Goal: Task Accomplishment & Management: Complete application form

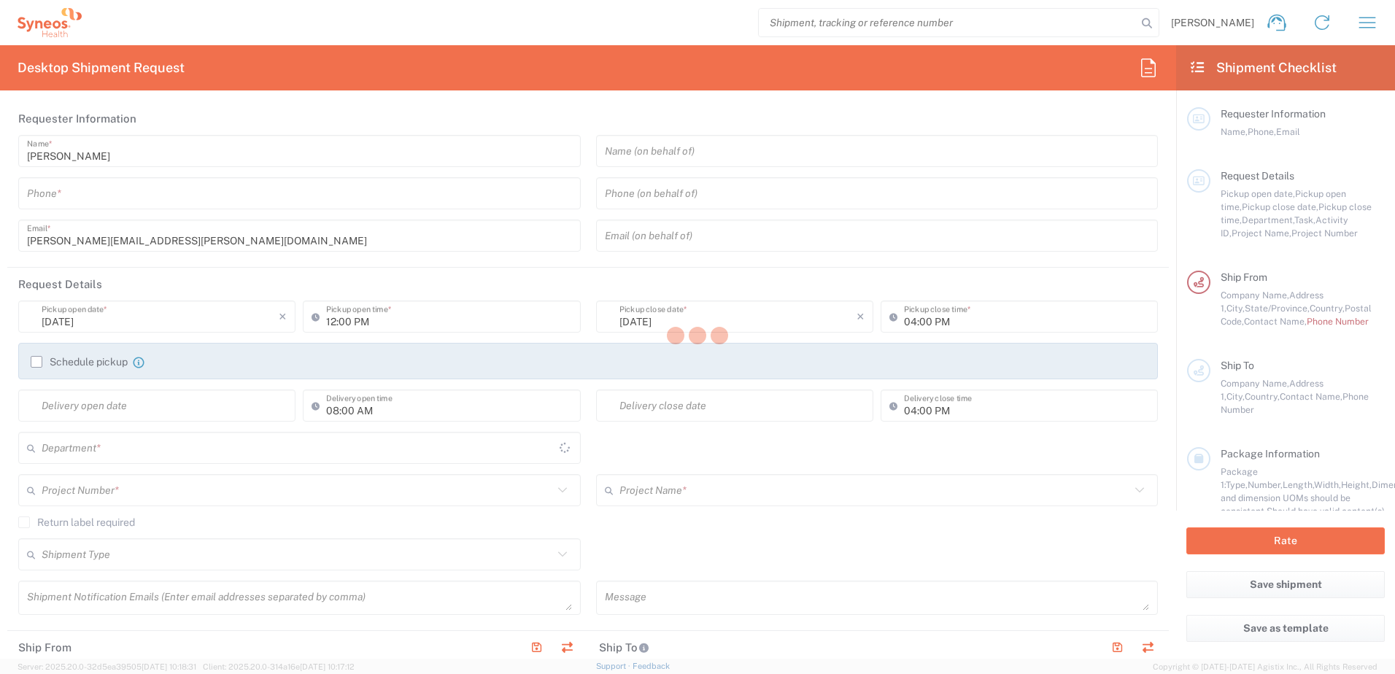
type input "[US_STATE]"
type input "[GEOGRAPHIC_DATA]"
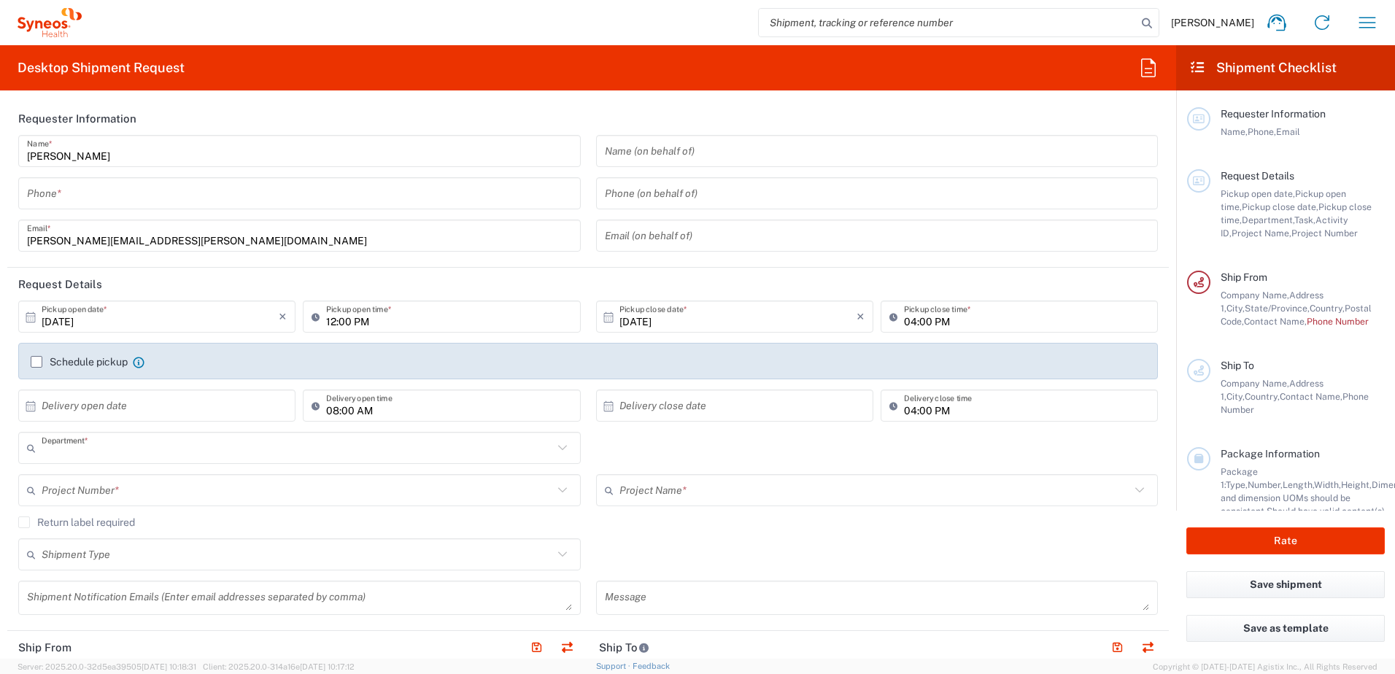
type input "8200"
click at [1369, 19] on icon "button" at bounding box center [1367, 22] width 23 height 23
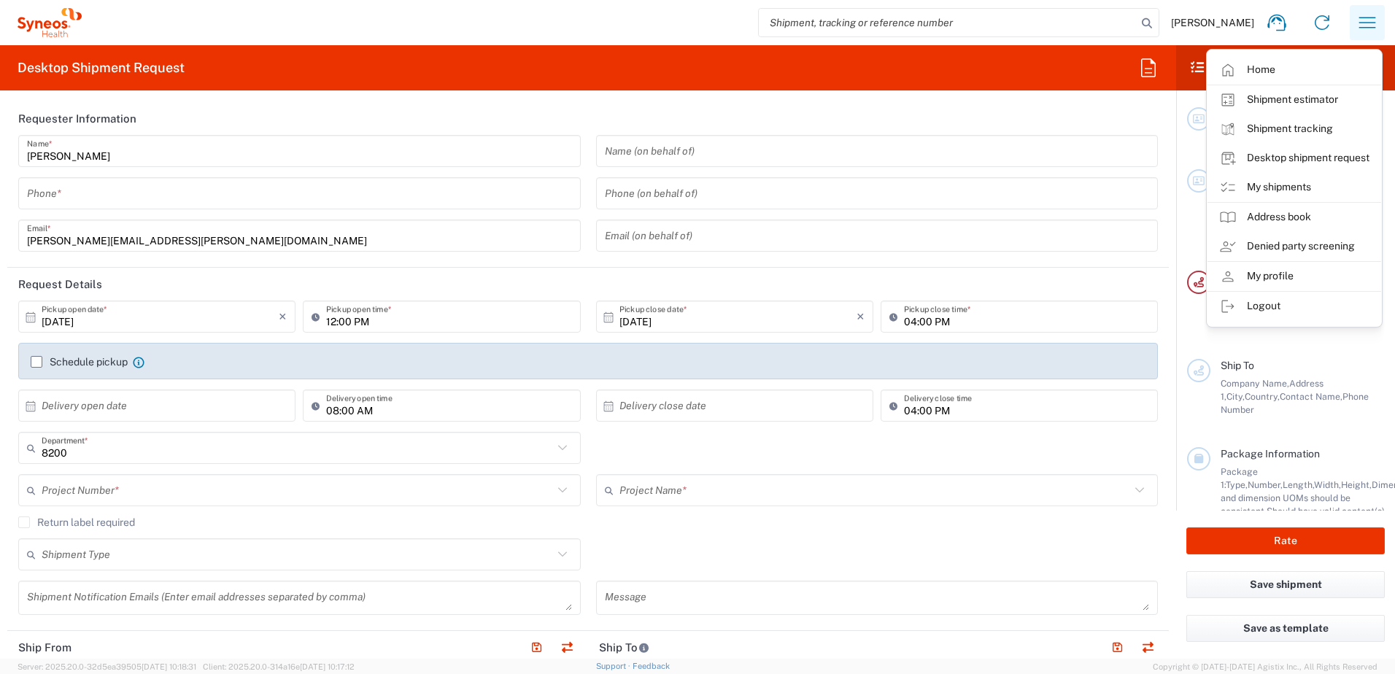
type input "Syneos Health, LLC-Morrisville NC US"
click at [1254, 182] on link "My shipments" at bounding box center [1295, 187] width 174 height 29
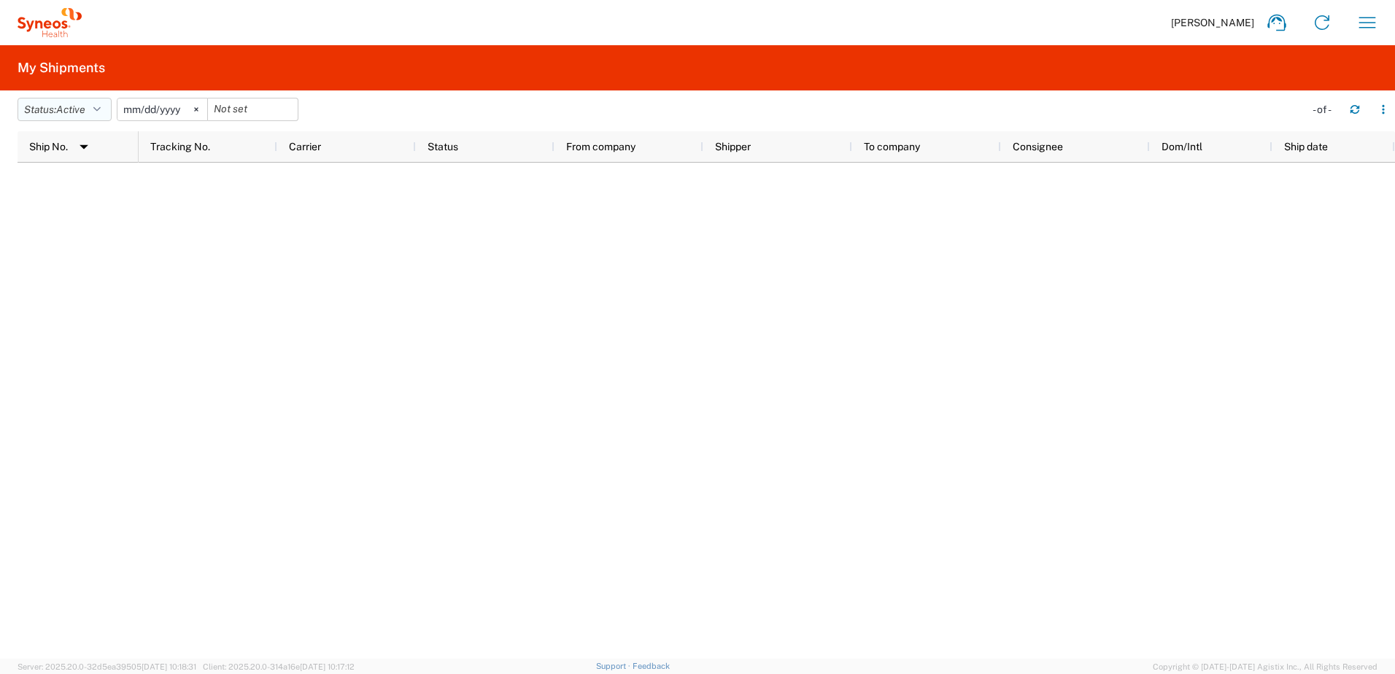
click at [101, 110] on icon "button" at bounding box center [96, 109] width 7 height 10
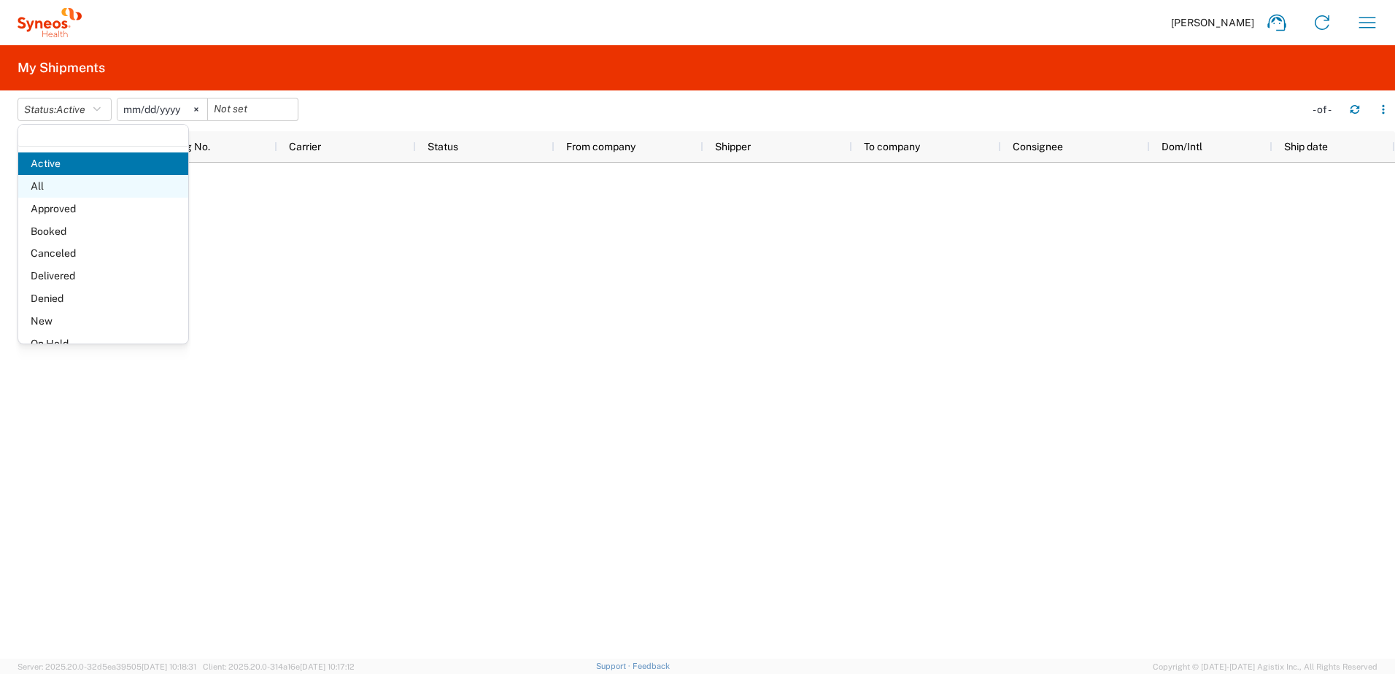
click at [63, 185] on span "All" at bounding box center [103, 186] width 170 height 23
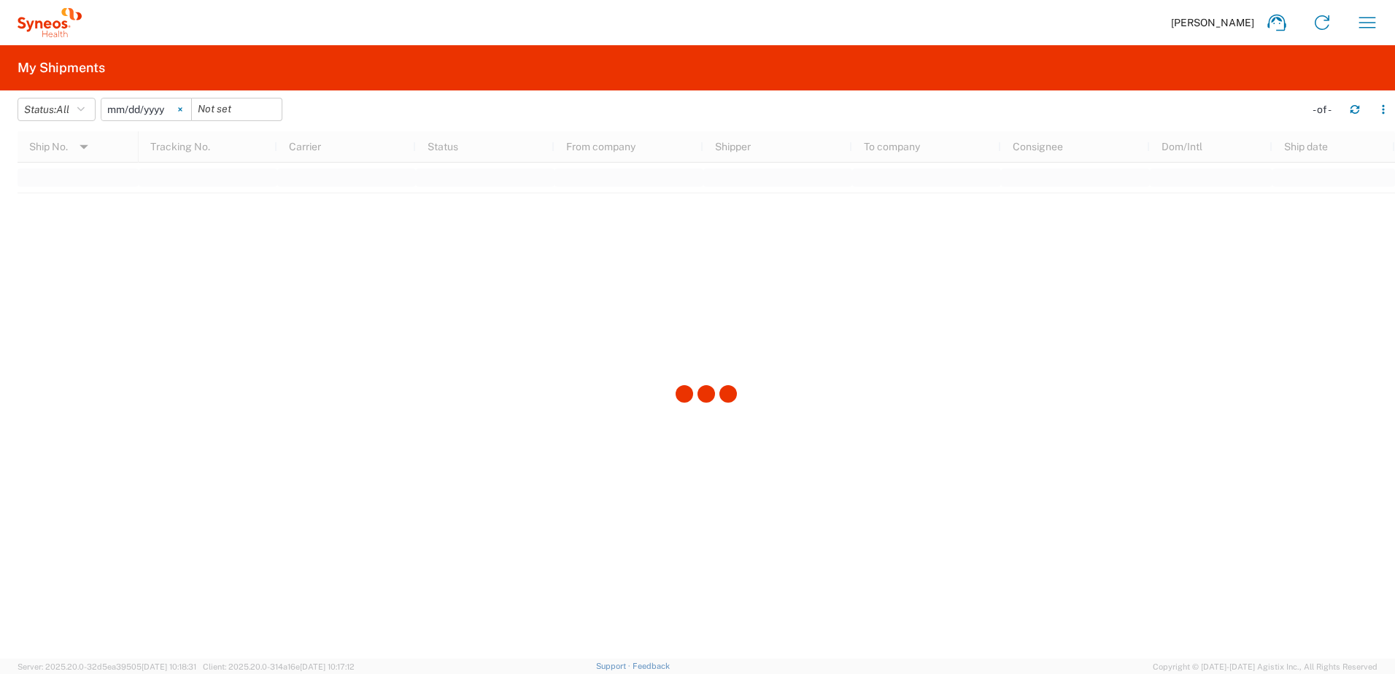
click at [189, 111] on svg-icon at bounding box center [180, 109] width 22 height 22
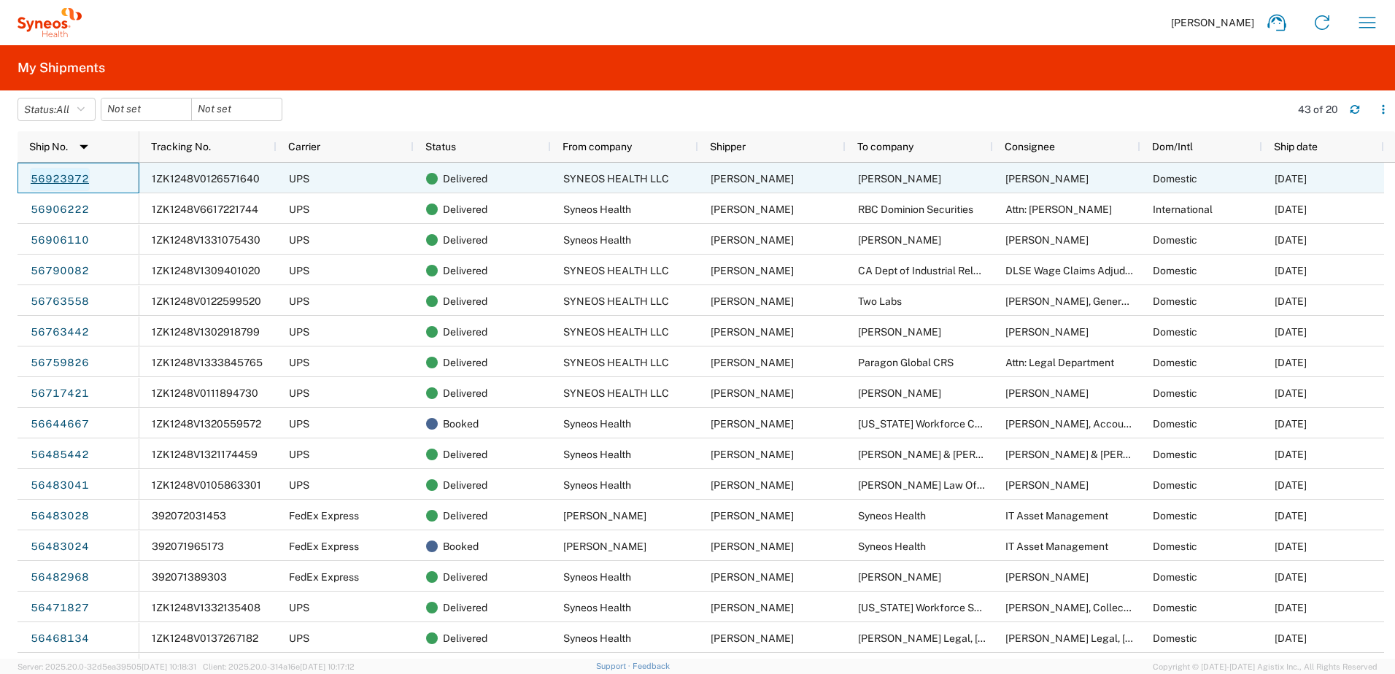
click at [71, 175] on link "56923972" at bounding box center [60, 179] width 60 height 23
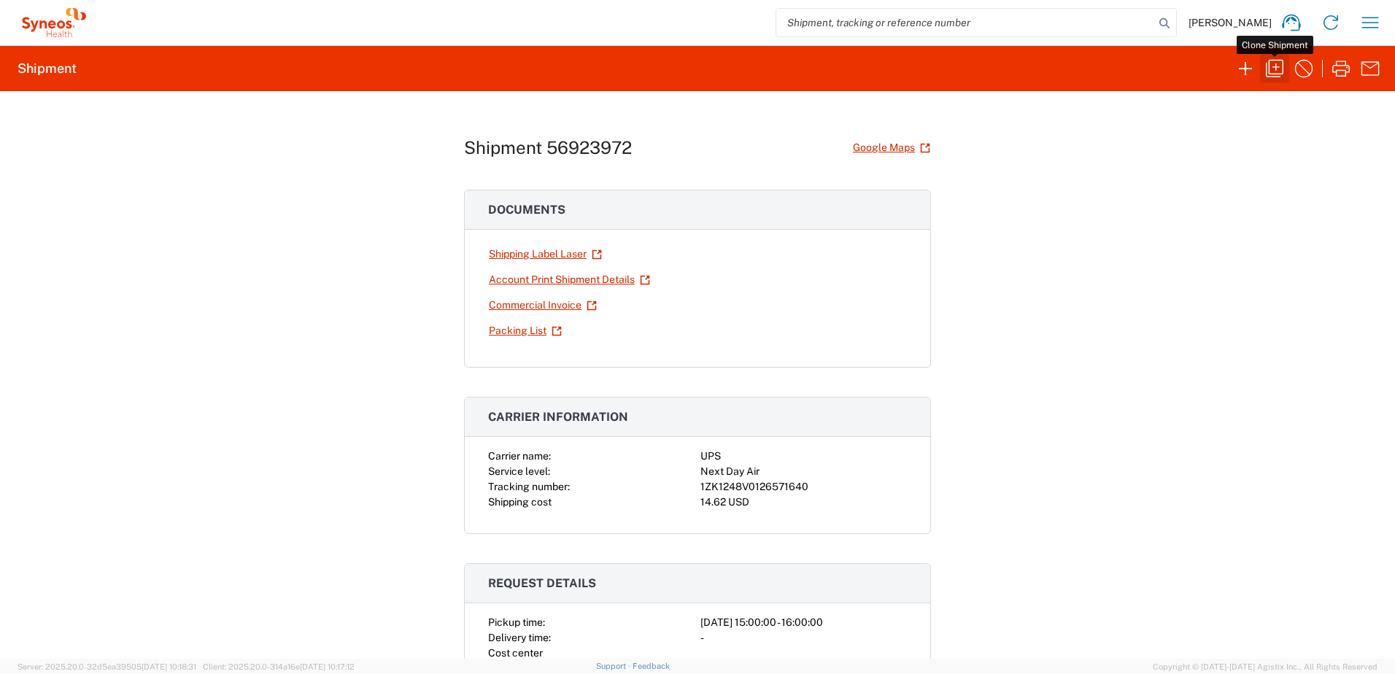
click at [1270, 67] on icon "button" at bounding box center [1275, 69] width 18 height 18
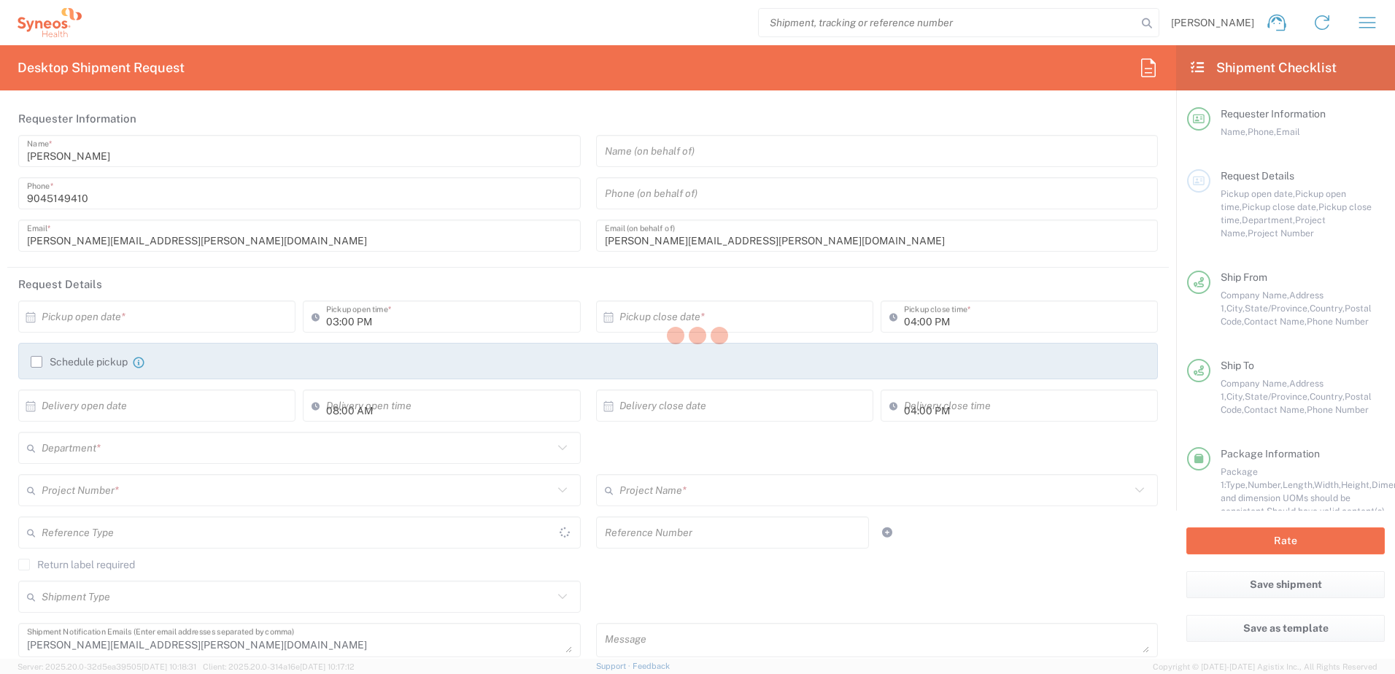
type input "North Carolina"
type input "Vermont"
type input "Envelope"
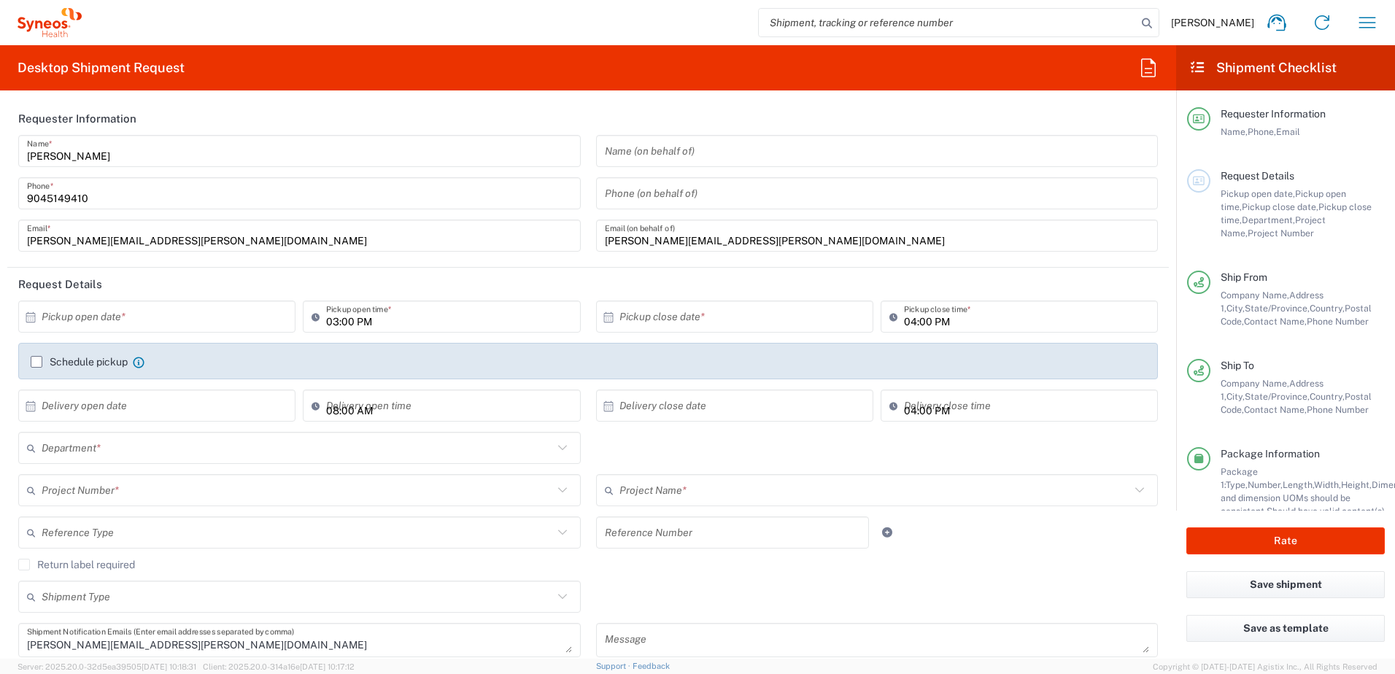
type input "8200"
type input "8200 DEPARTMENTAL EXPENSE"
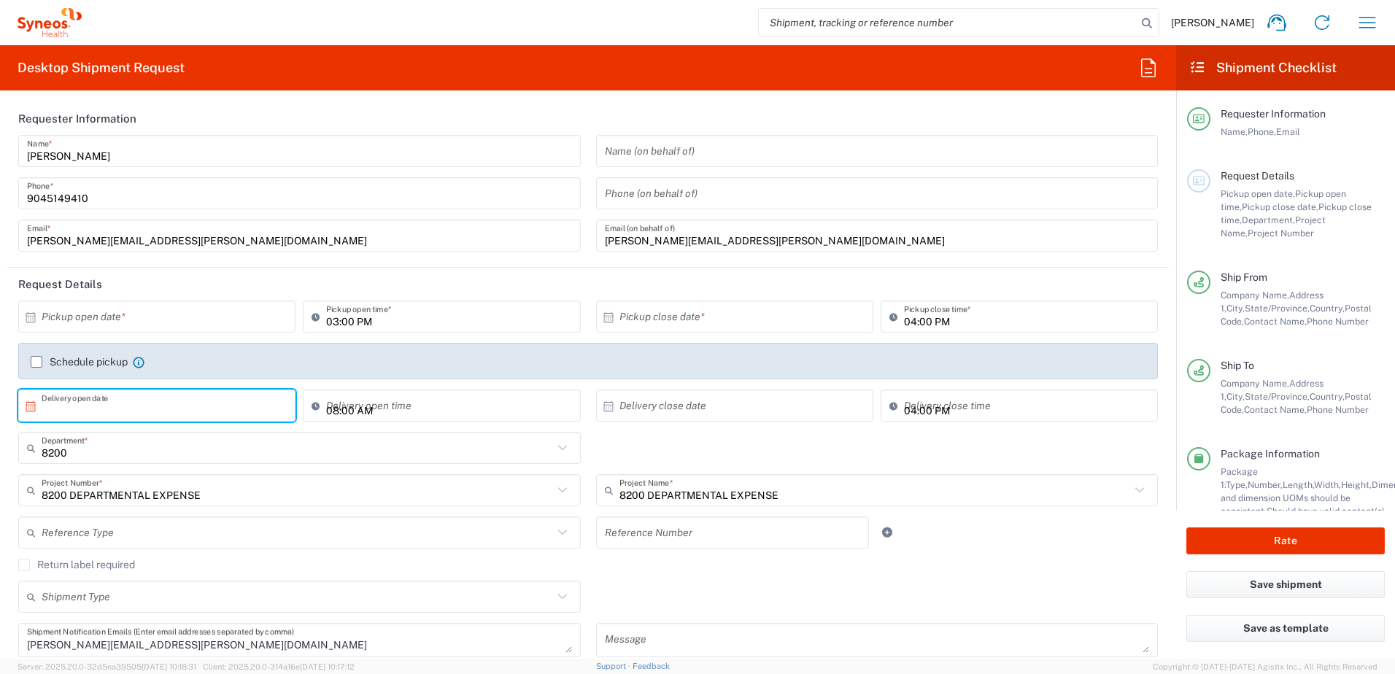
click at [194, 411] on input "text" at bounding box center [160, 406] width 237 height 26
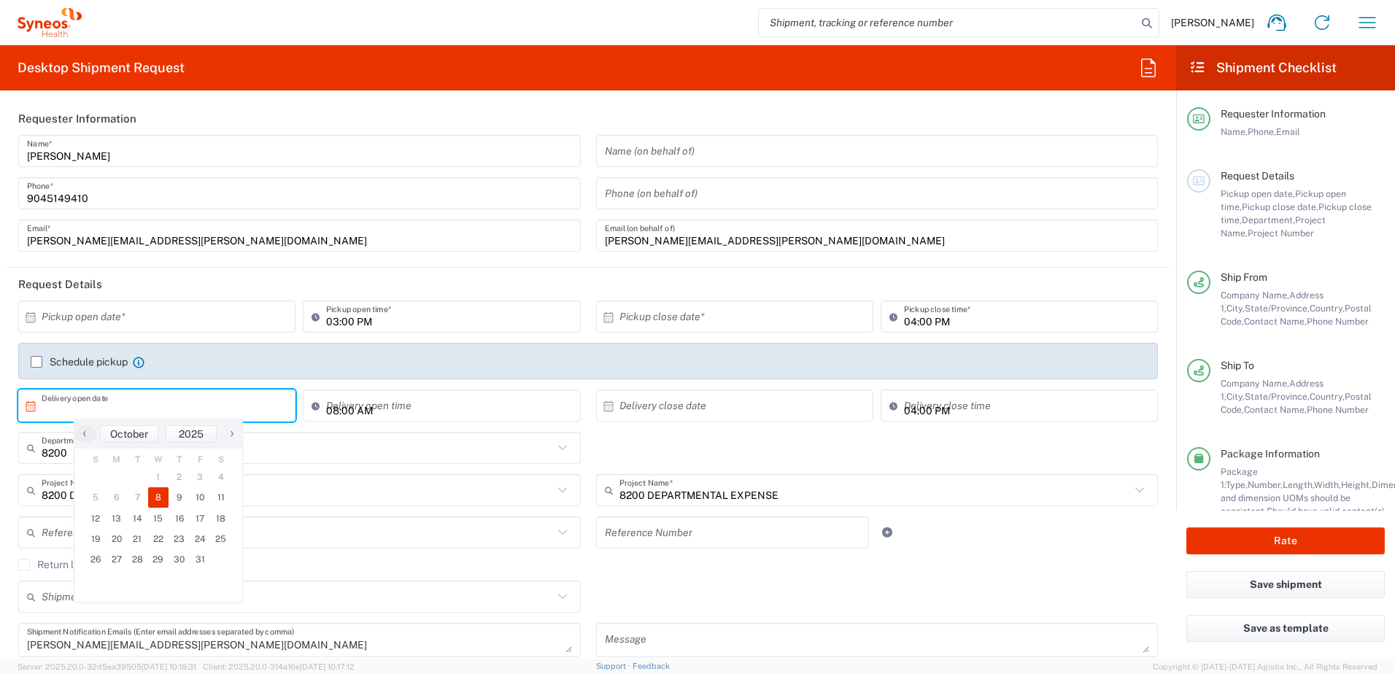
click at [156, 497] on span "8" at bounding box center [158, 497] width 21 height 20
type input "10/08/2025"
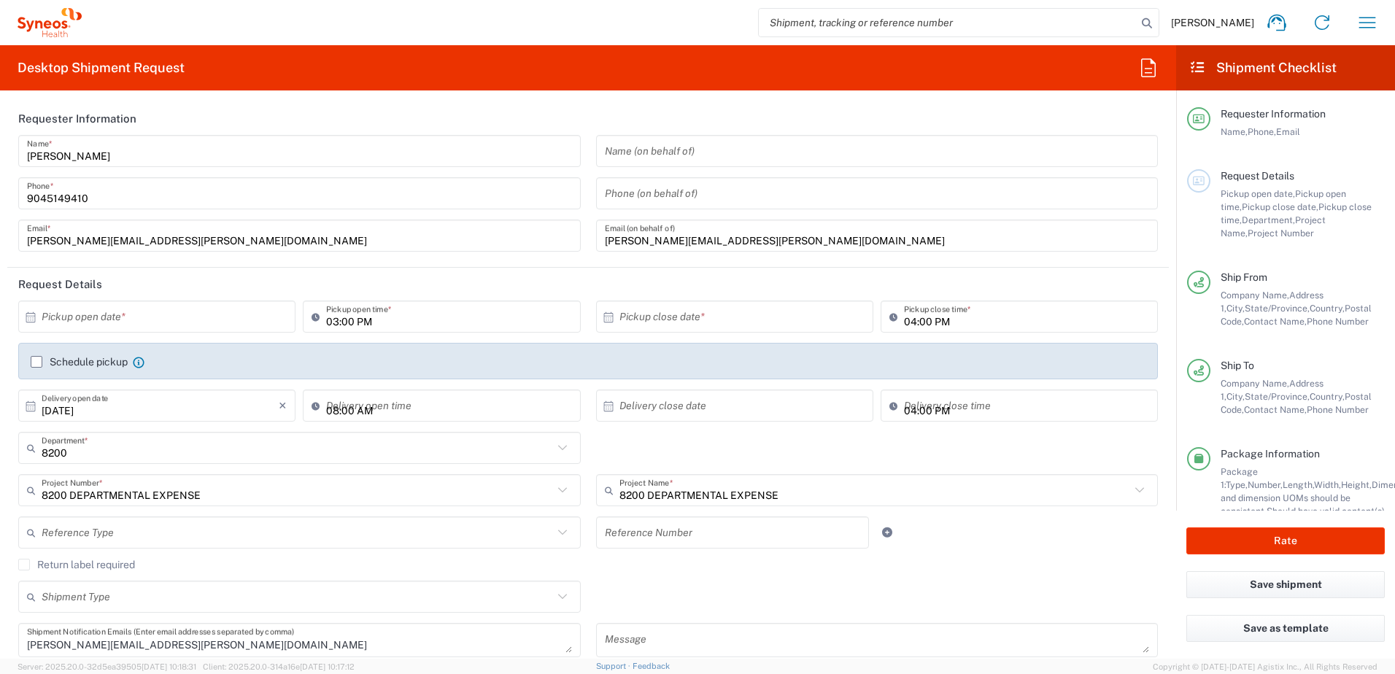
type input "11:21 AM"
click at [331, 403] on input "11:21 AM" at bounding box center [448, 406] width 245 height 26
click at [815, 407] on input "text" at bounding box center [737, 406] width 237 height 26
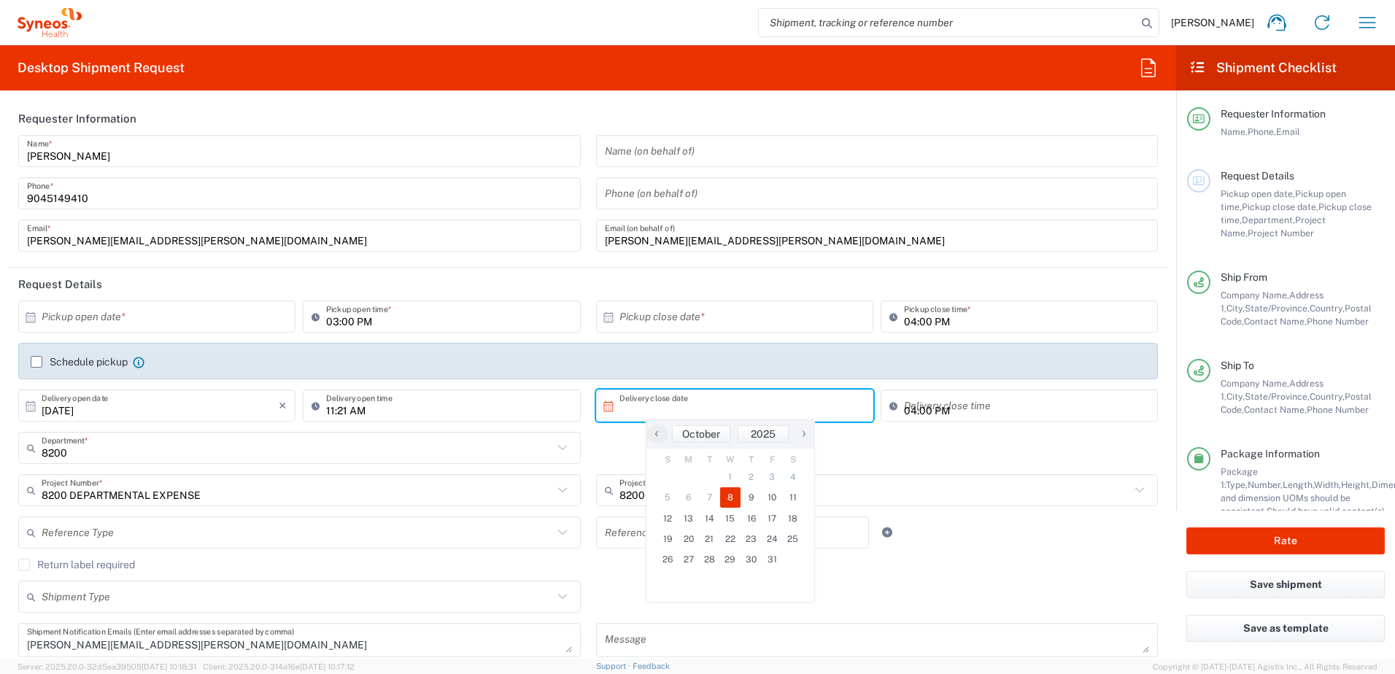
click at [725, 498] on span "8" at bounding box center [730, 497] width 21 height 20
type input "10/08/2025"
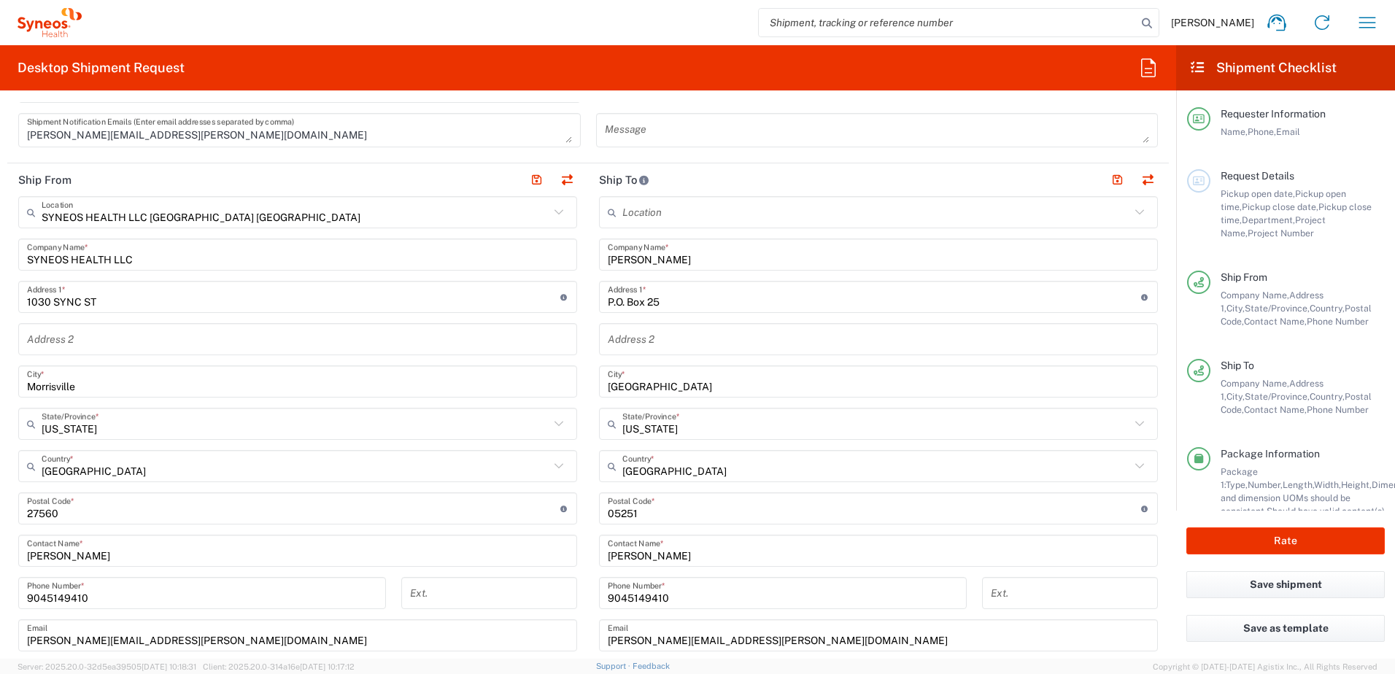
scroll to position [511, 0]
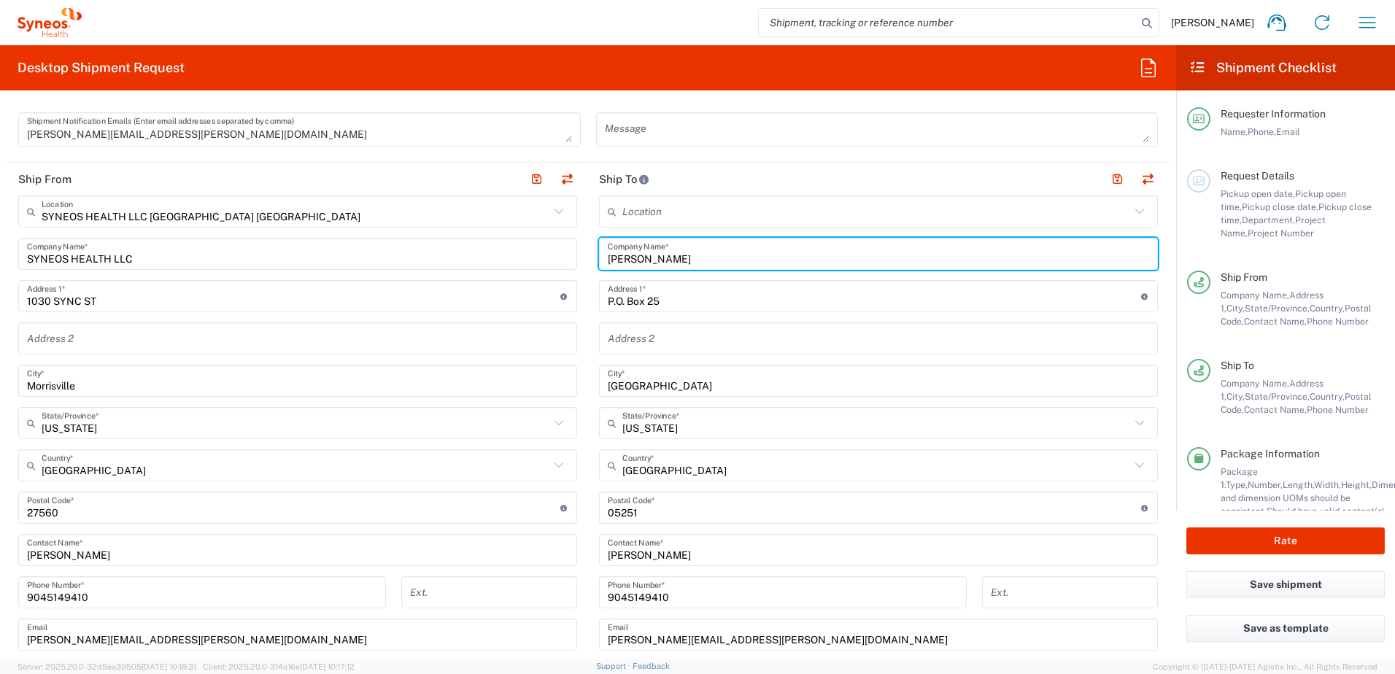
drag, startPoint x: 686, startPoint y: 260, endPoint x: 600, endPoint y: 263, distance: 85.4
click at [600, 263] on div "Hayley Daniels Company Name *" at bounding box center [878, 254] width 559 height 32
type input "Siri & Glimstad LLP"
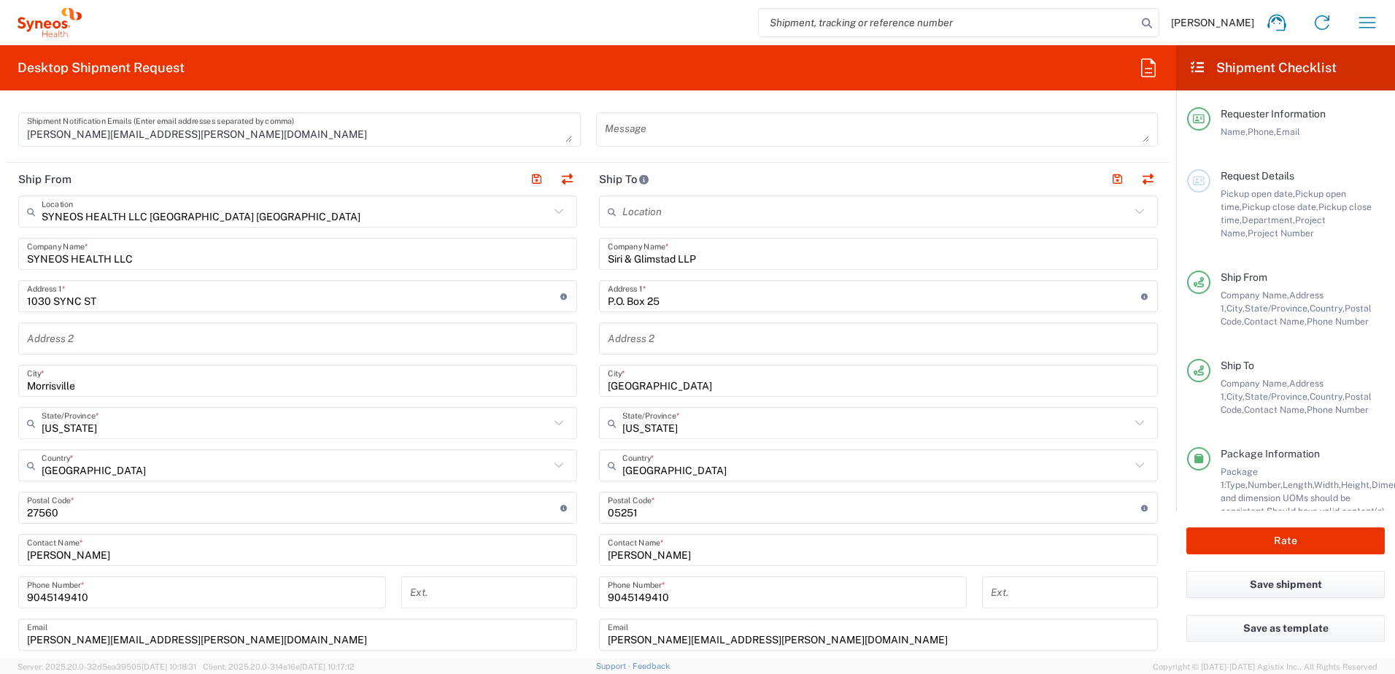
click at [673, 294] on input "P.O. Box 25" at bounding box center [874, 297] width 533 height 26
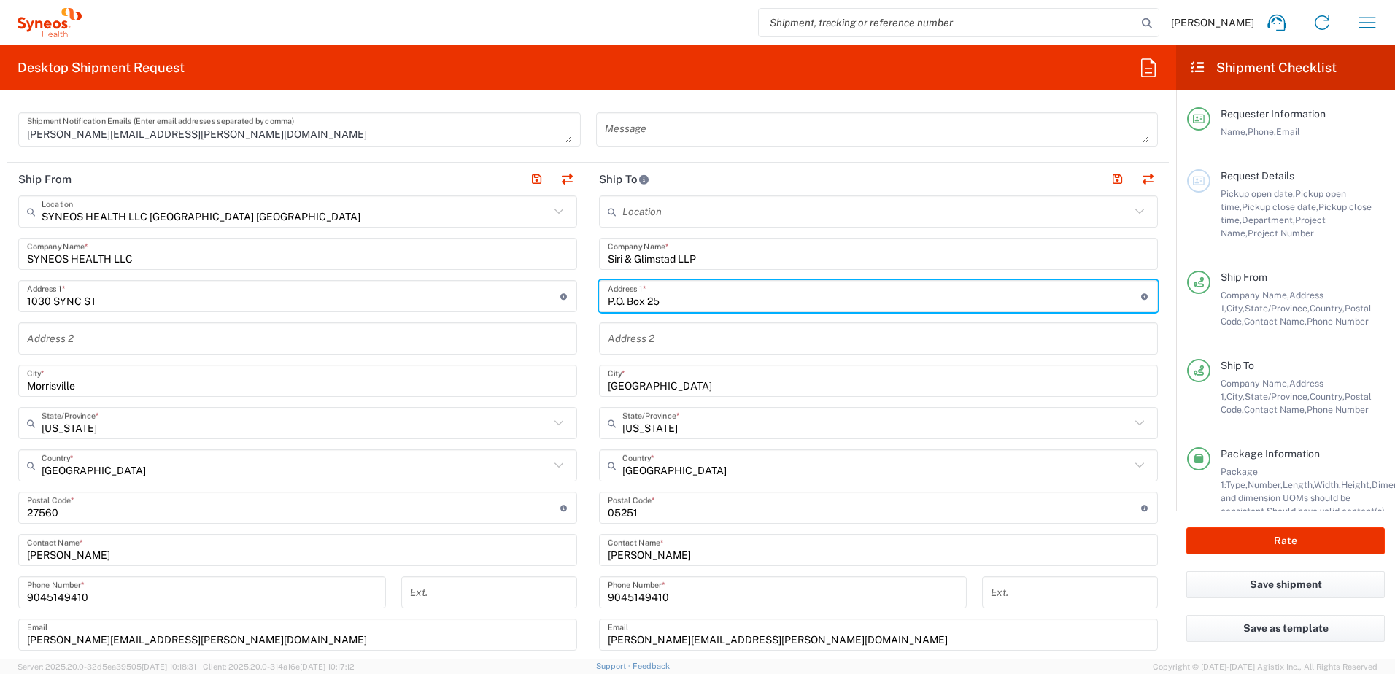
click at [673, 294] on input "P.O. Box 25" at bounding box center [874, 297] width 533 height 26
type input "P"
paste input "745 5th Ave Suite 500"
click at [658, 301] on input "745 5th Ave Suite 500" at bounding box center [874, 297] width 533 height 26
type input "745 5th Avenue, Suite 500"
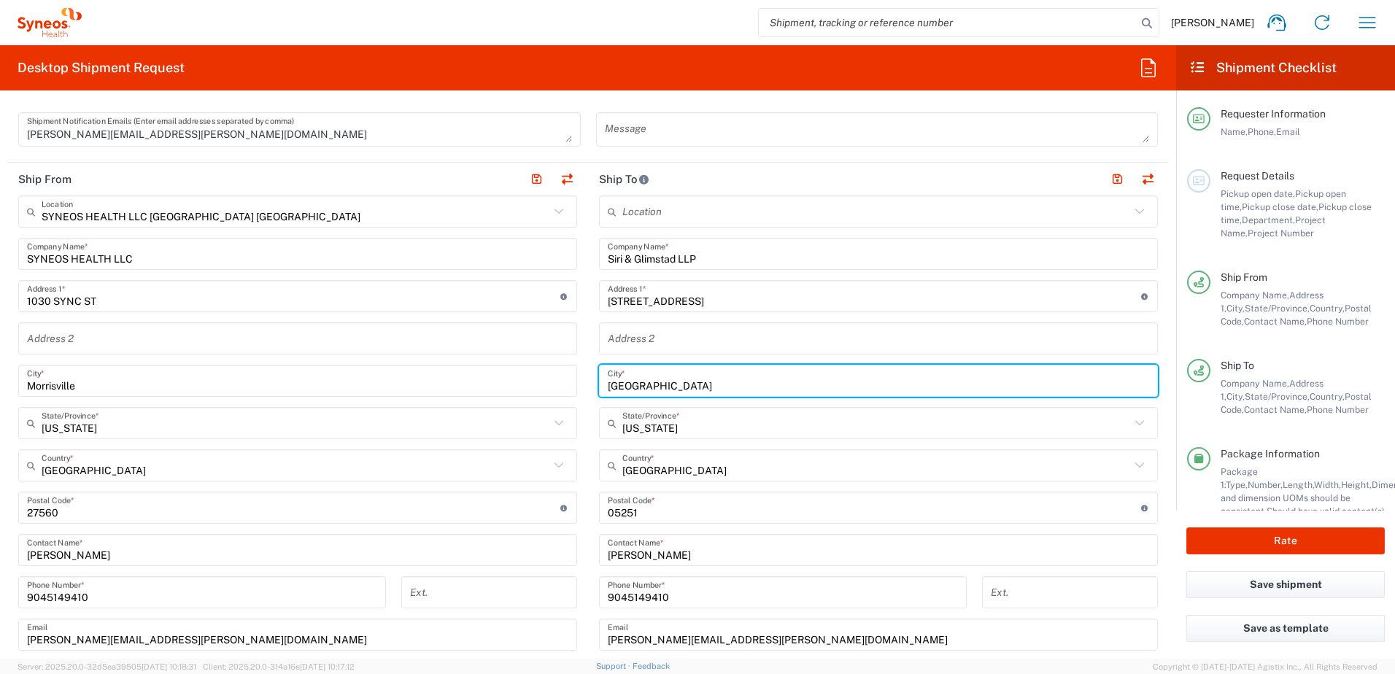
click at [642, 386] on input "Dorset" at bounding box center [878, 381] width 541 height 26
type input "New York"
click at [649, 432] on input "text" at bounding box center [876, 424] width 508 height 26
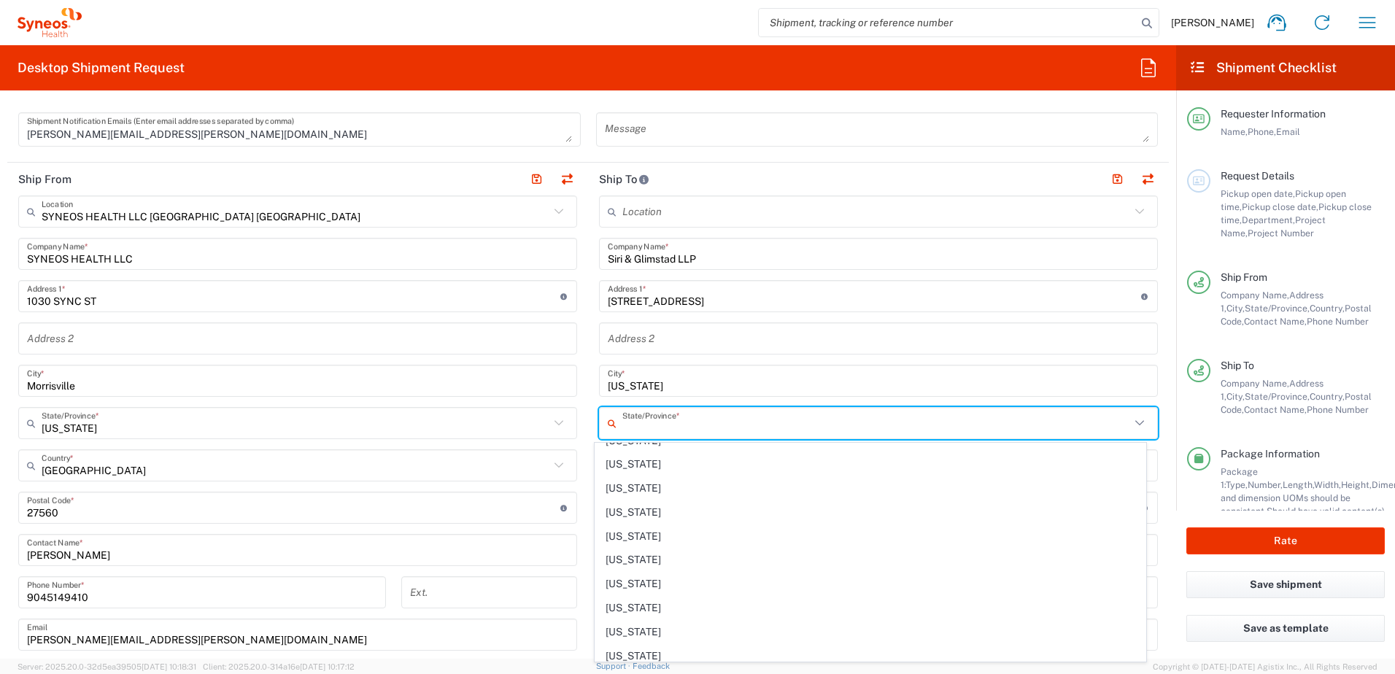
scroll to position [757, 0]
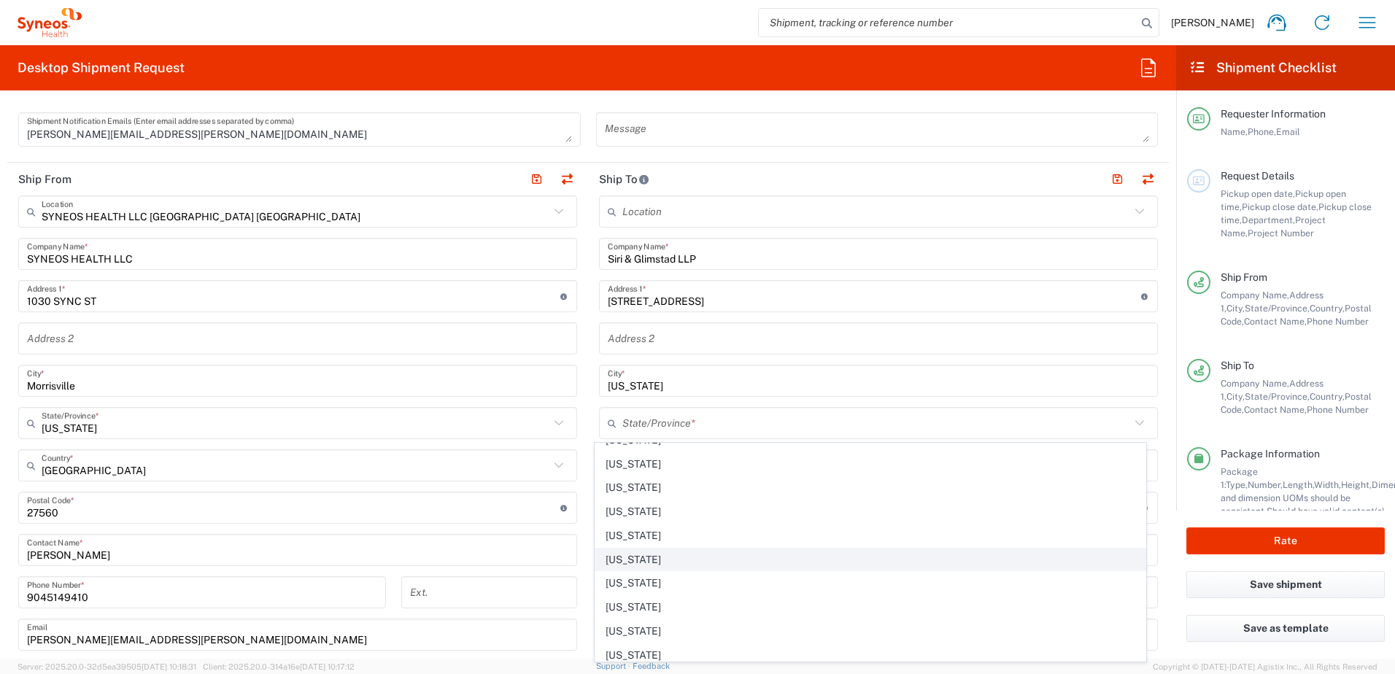
click at [623, 557] on span "New York" at bounding box center [870, 560] width 551 height 23
type input "New York"
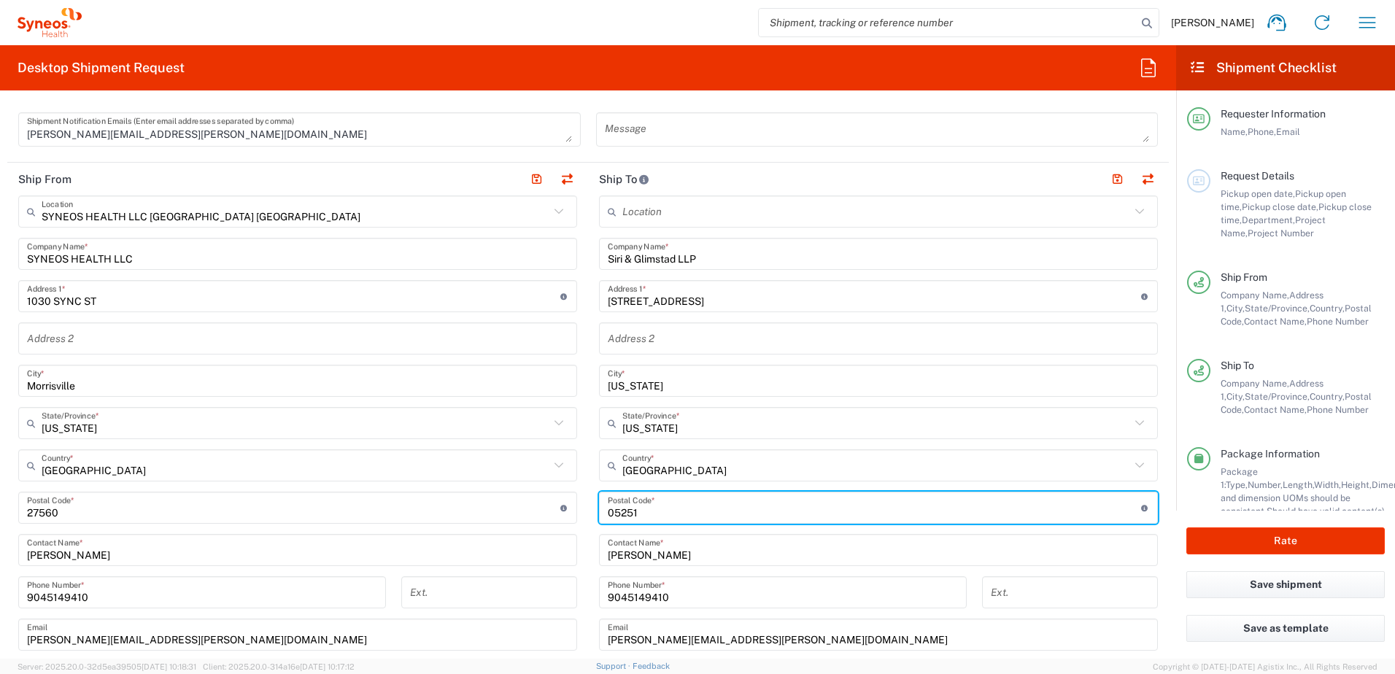
click at [639, 517] on input "undefined" at bounding box center [874, 508] width 533 height 26
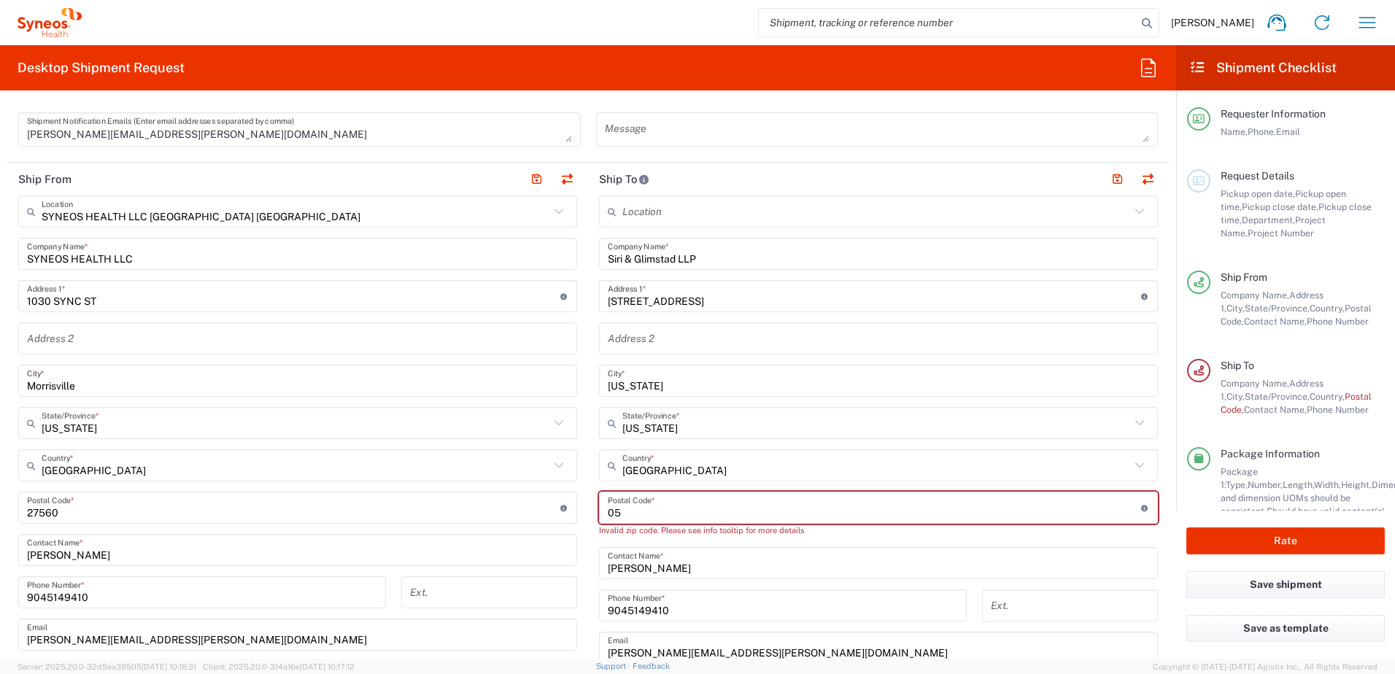
type input "0"
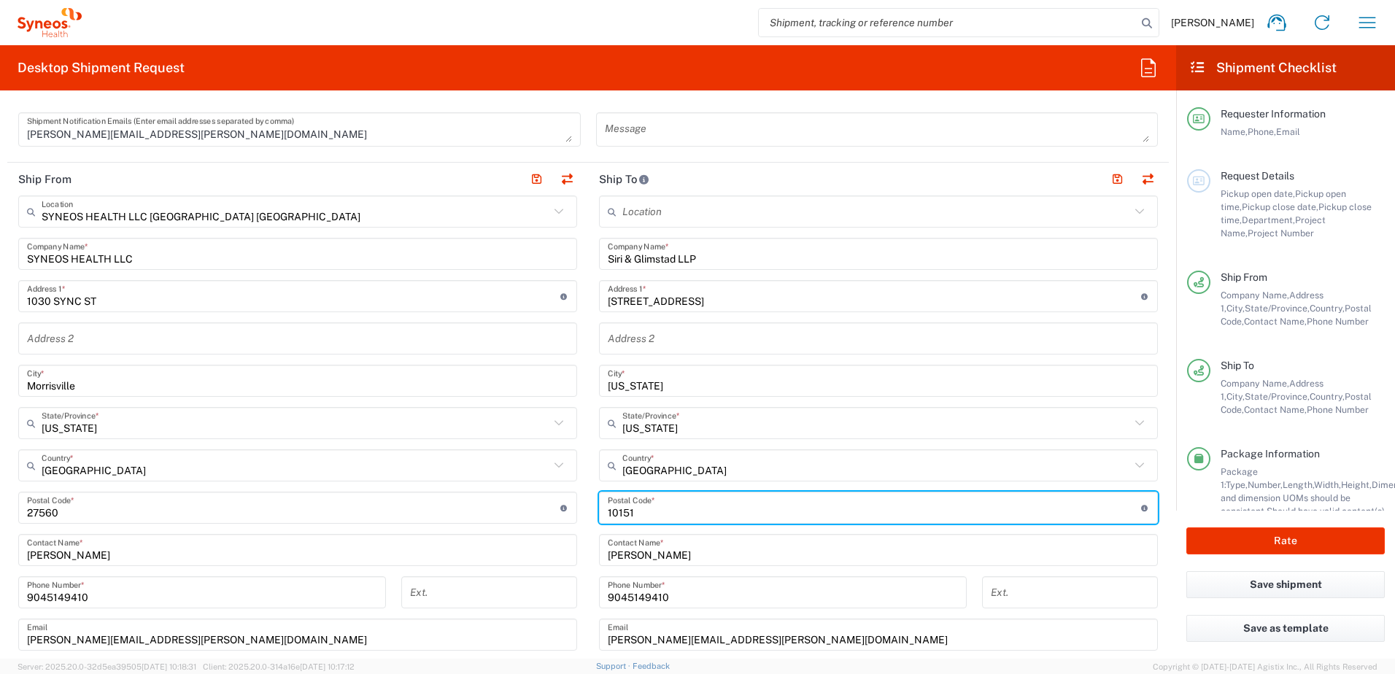
type input "10151"
click at [673, 555] on input "Hayley Daniels" at bounding box center [878, 551] width 541 height 26
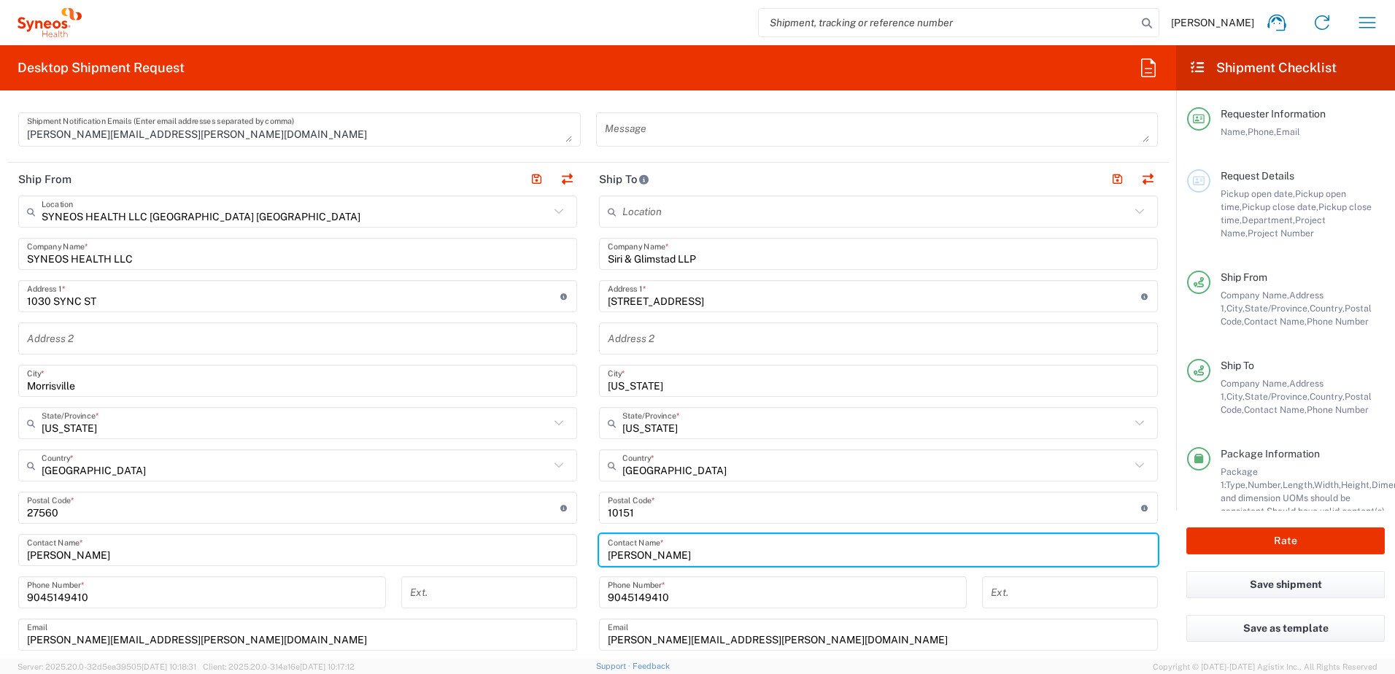
click at [673, 555] on input "Hayley Daniels" at bounding box center [878, 551] width 541 height 26
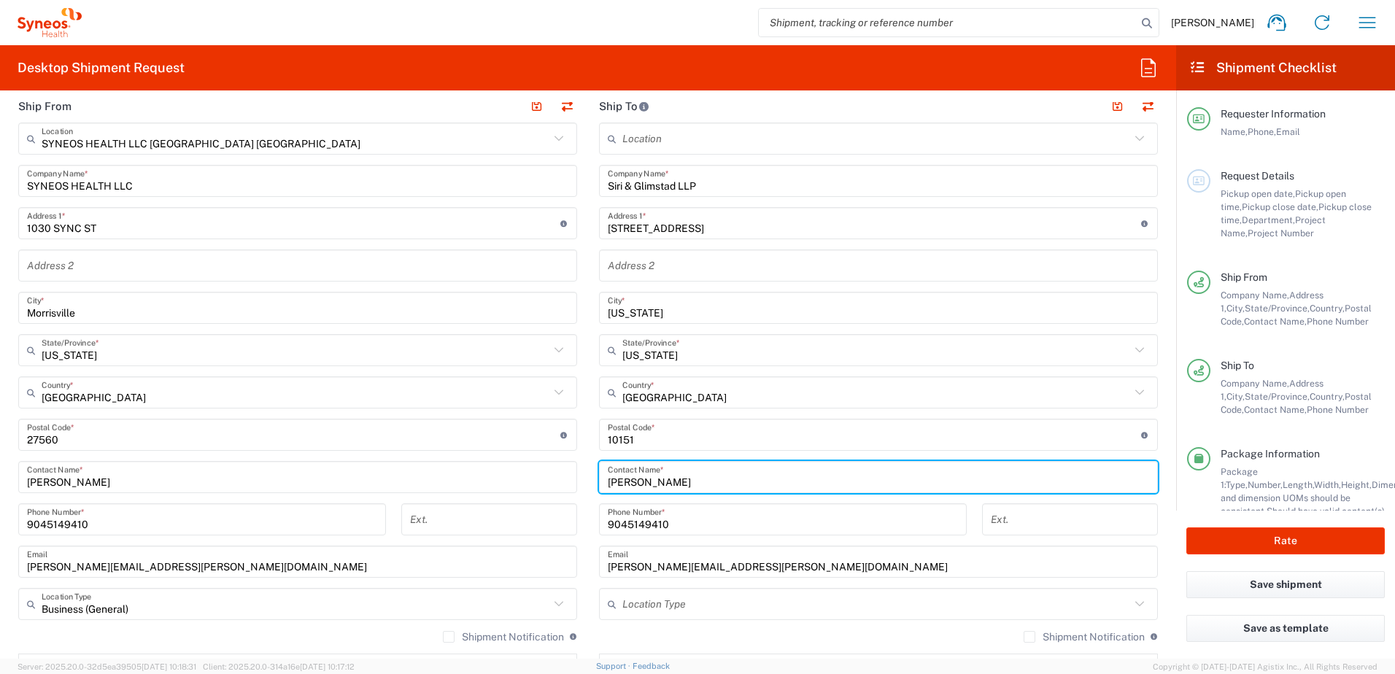
scroll to position [657, 0]
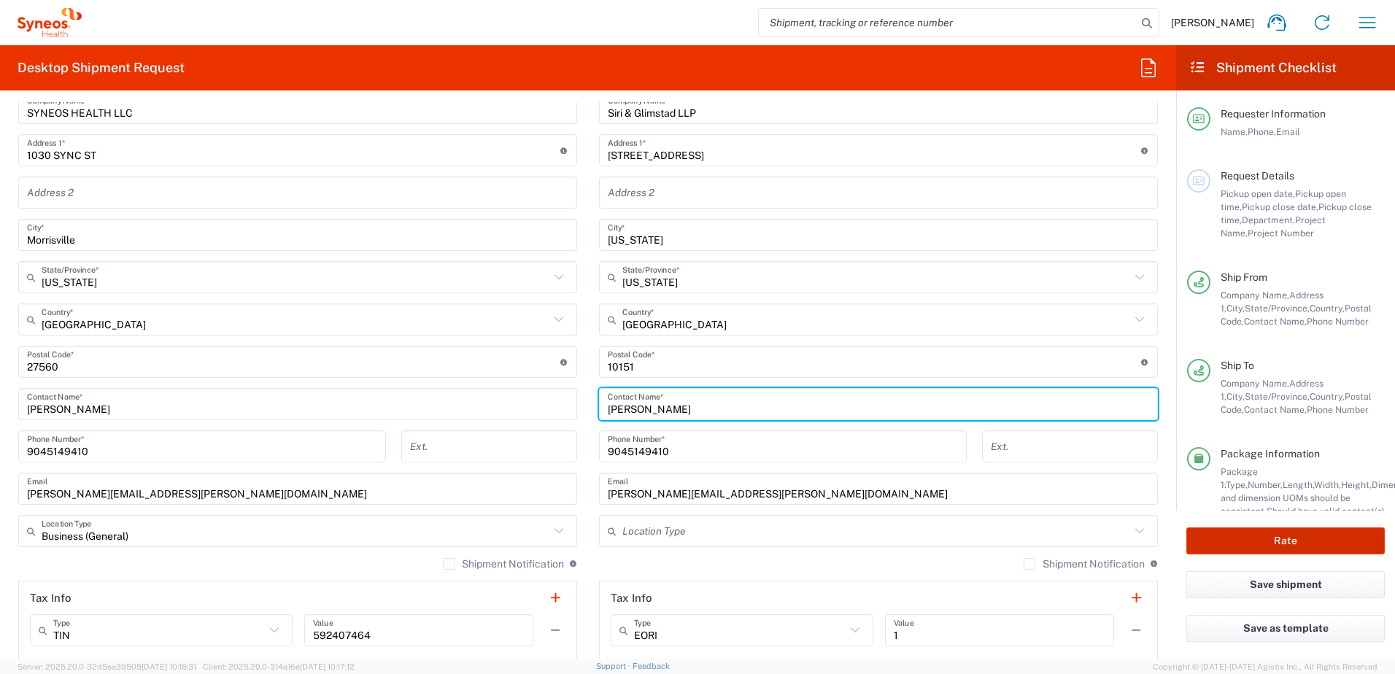
type input "Walker Moller"
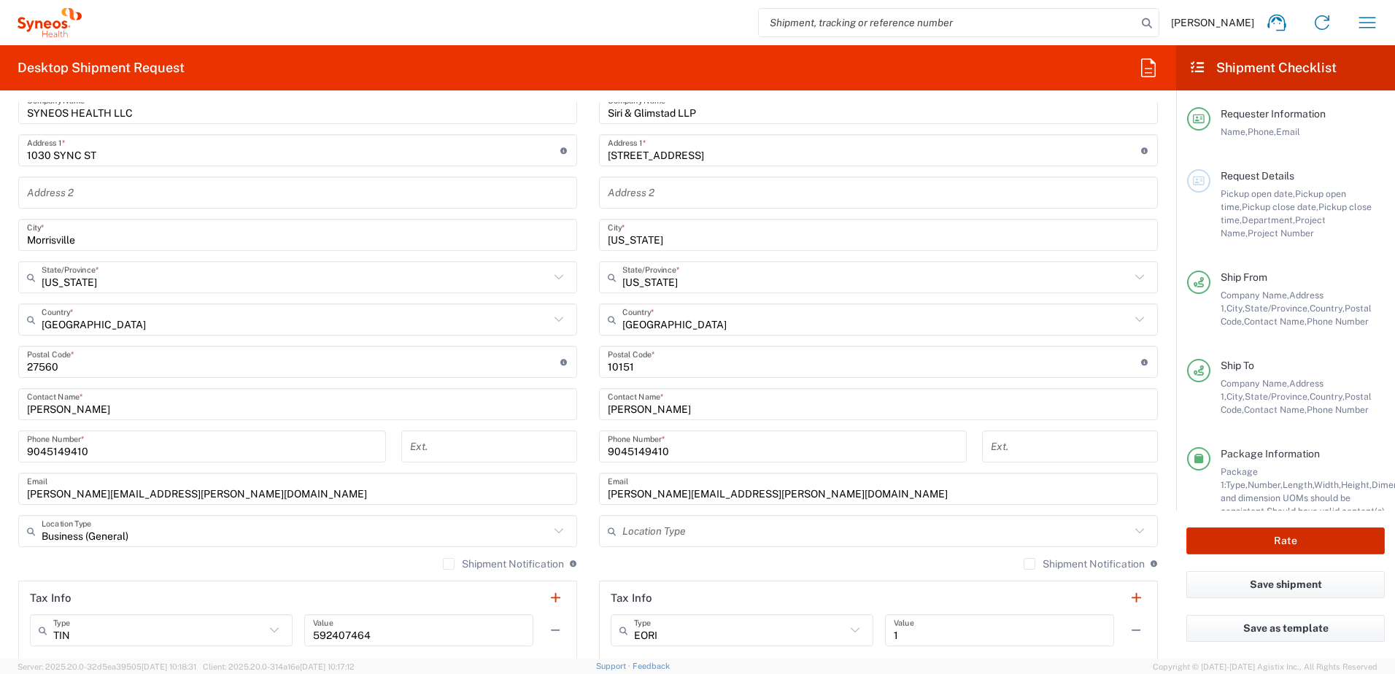
click at [1264, 542] on button "Rate" at bounding box center [1285, 541] width 198 height 27
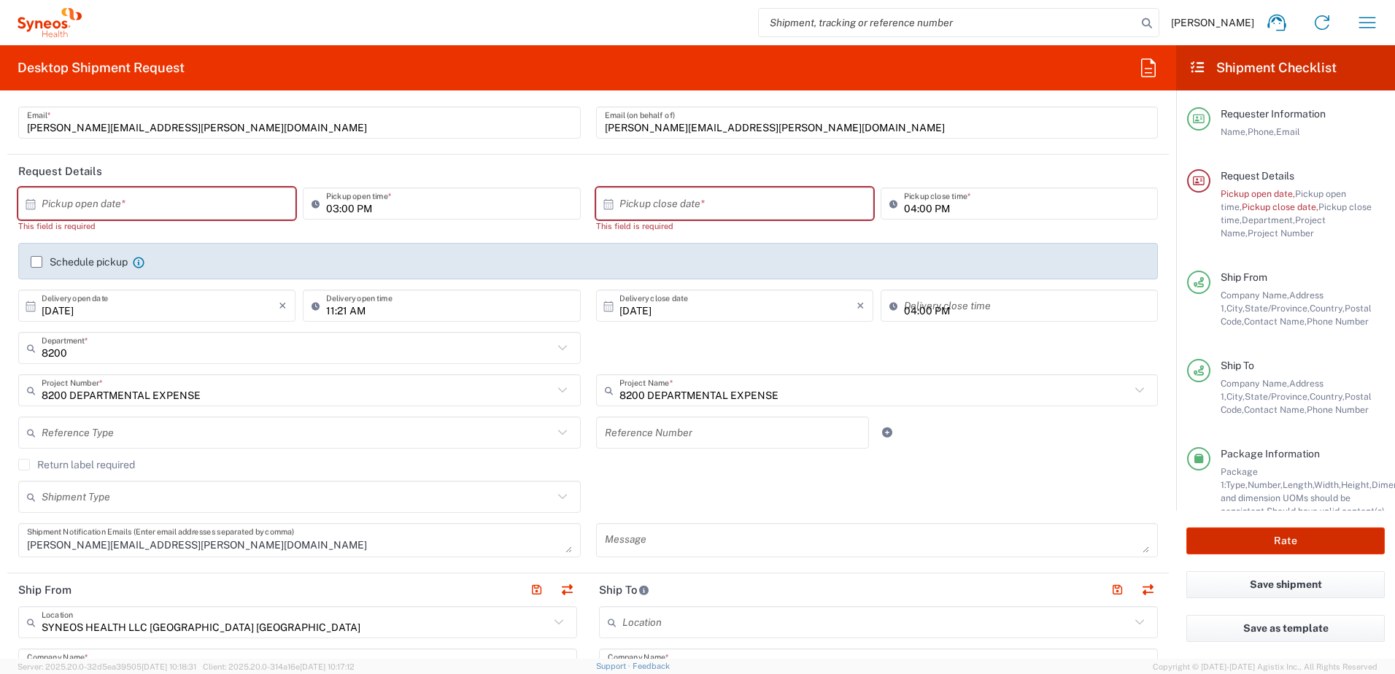
scroll to position [13, 0]
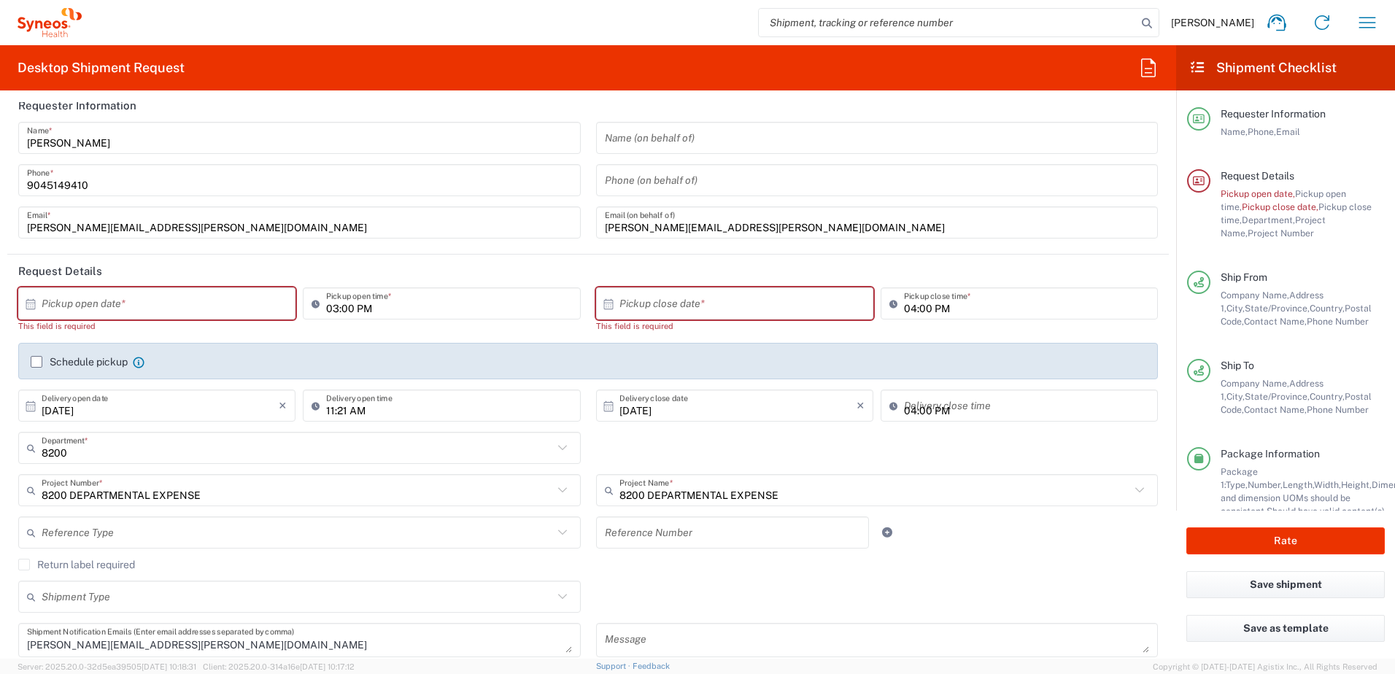
click at [204, 293] on input "text" at bounding box center [160, 304] width 237 height 26
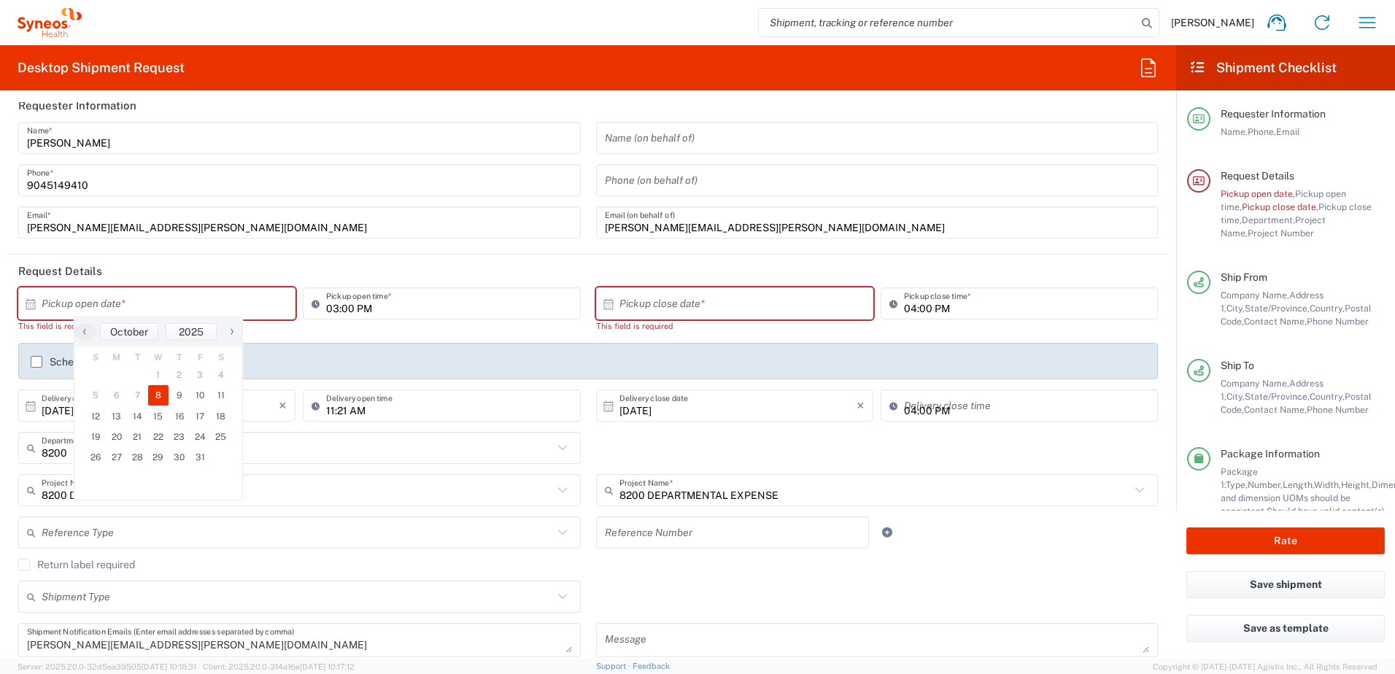
click at [162, 388] on span "8" at bounding box center [158, 395] width 21 height 20
type input "10/08/2025"
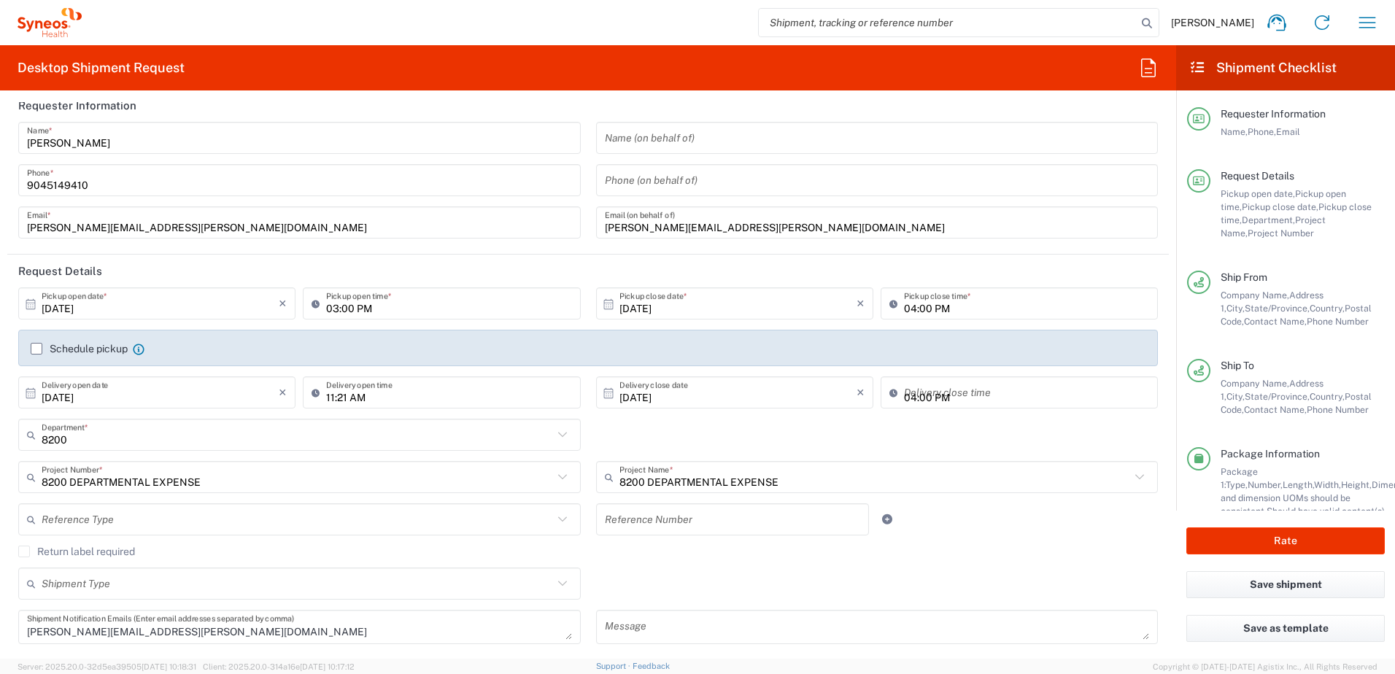
click at [139, 395] on input "10/08/2025" at bounding box center [160, 393] width 237 height 26
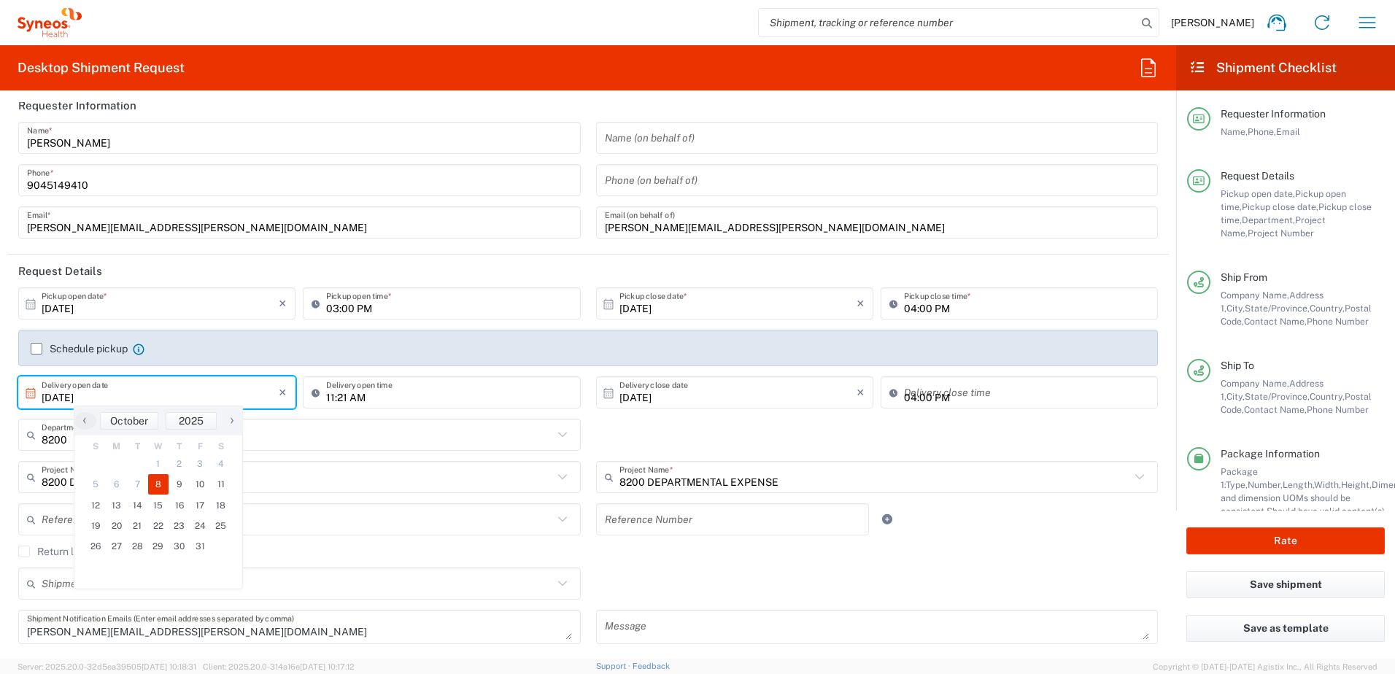
click at [139, 395] on input "10/08/2025" at bounding box center [160, 393] width 237 height 26
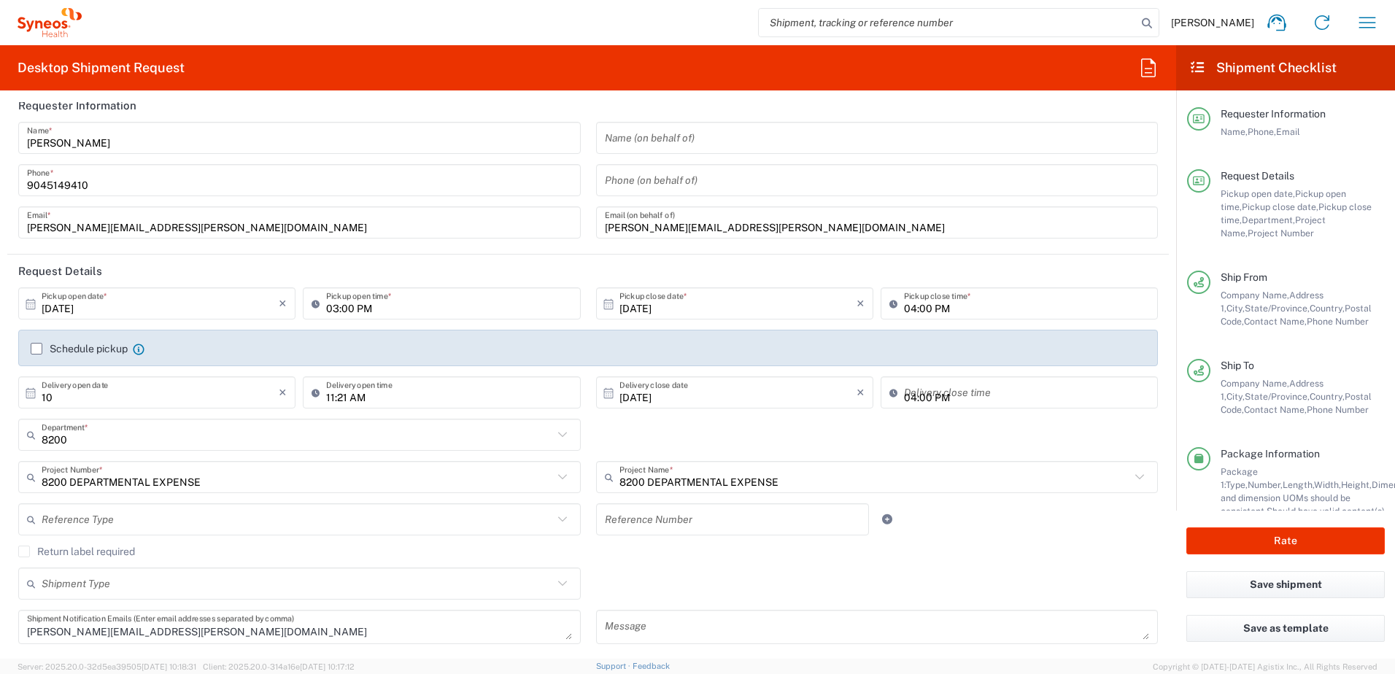
type input "1"
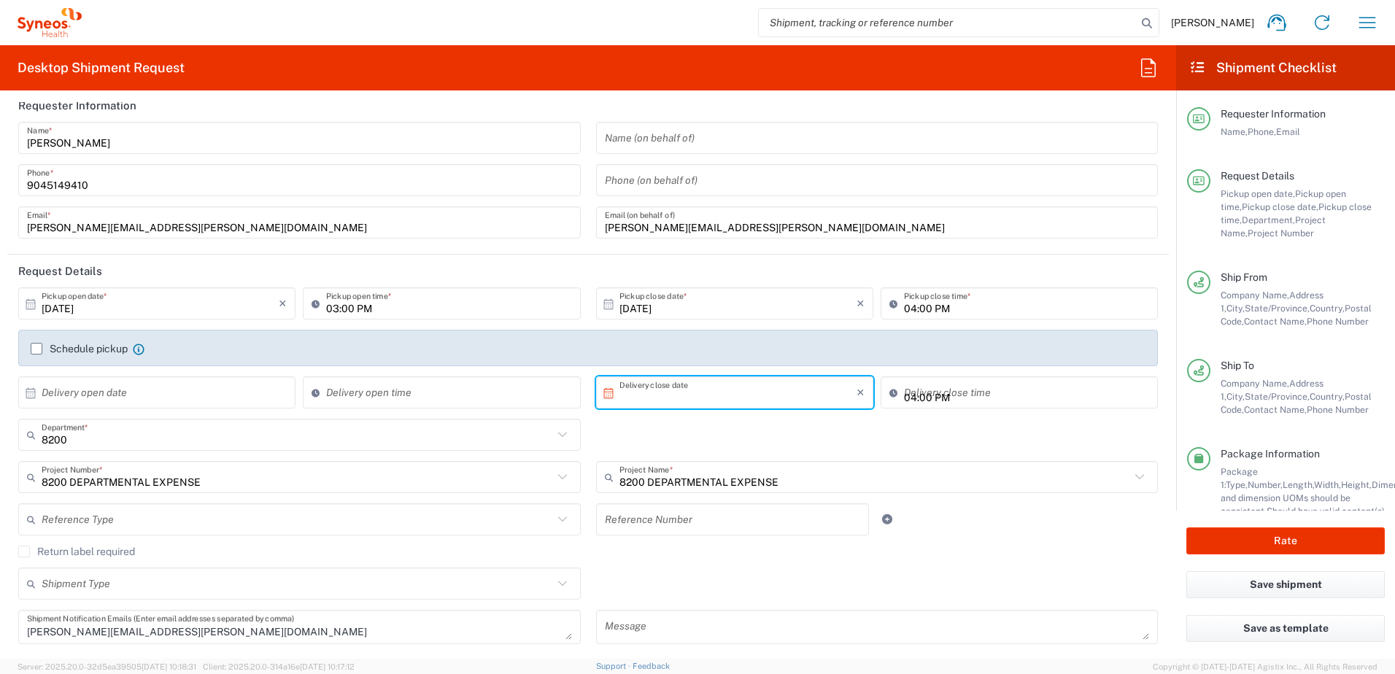
type input "11:22 AM"
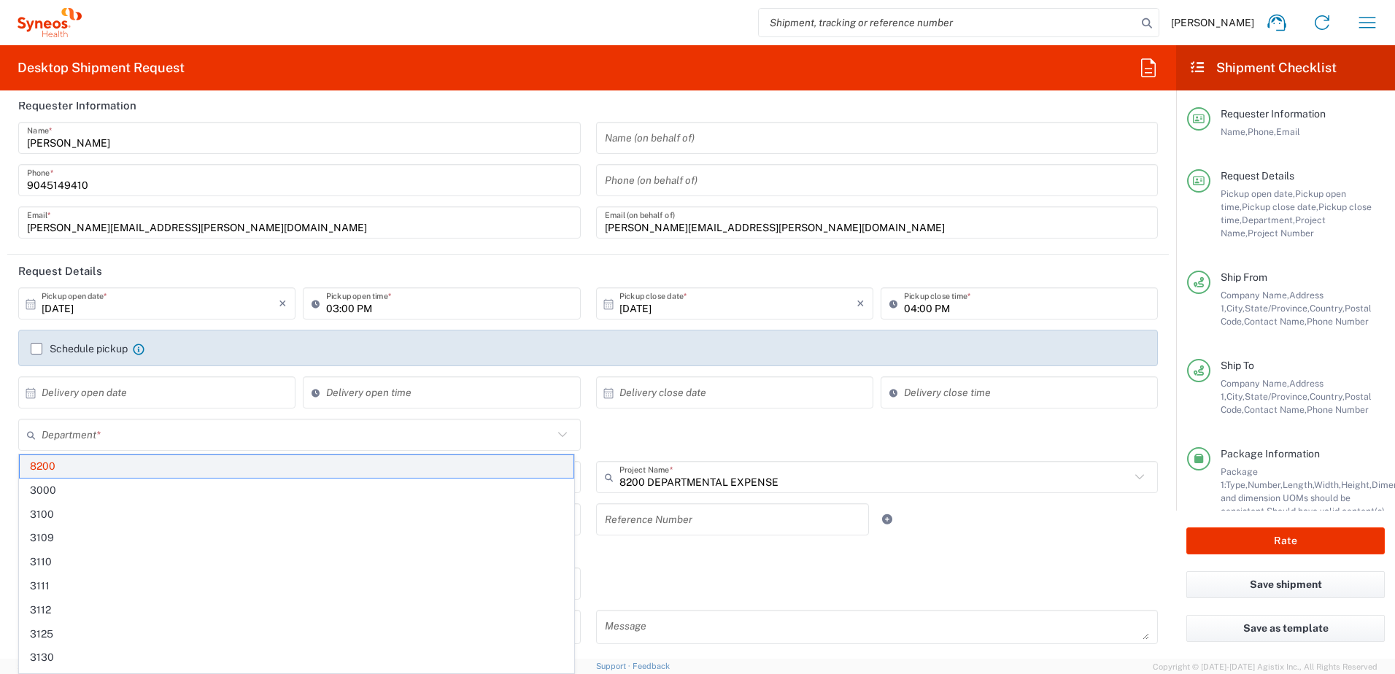
click at [69, 470] on span "8200" at bounding box center [297, 466] width 554 height 23
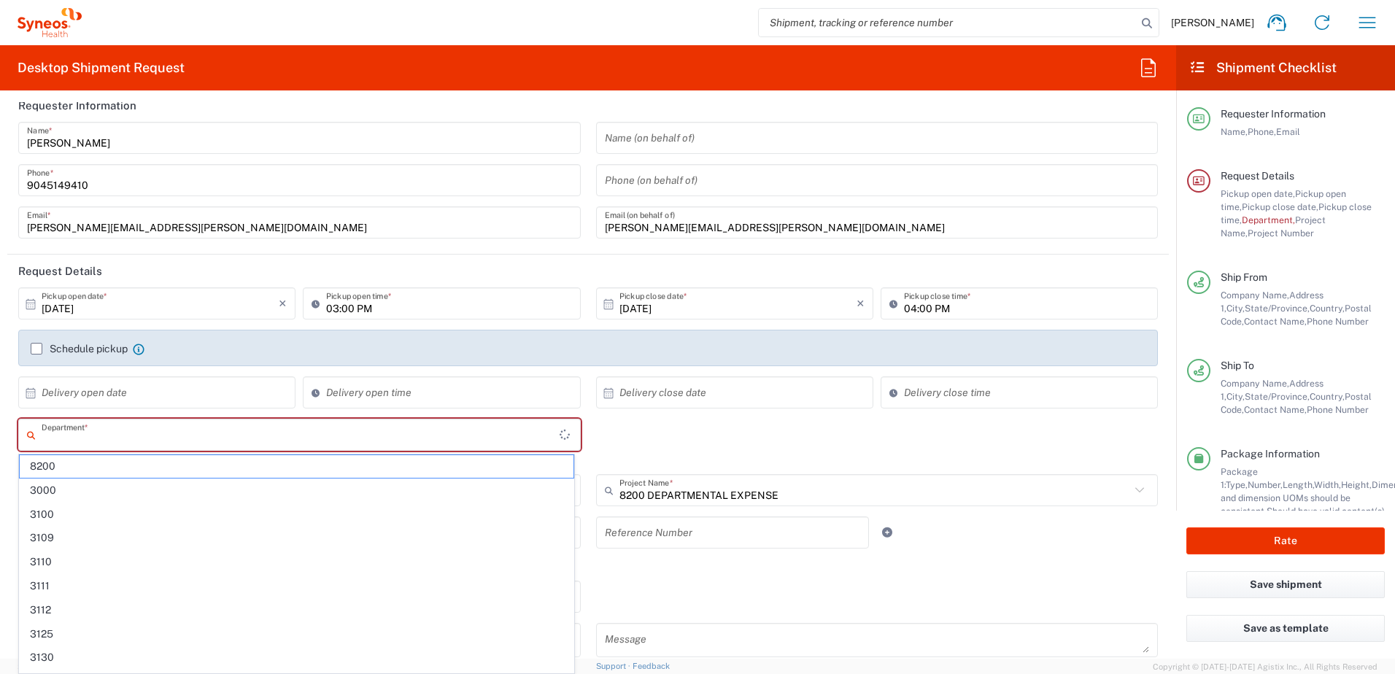
click at [113, 436] on input "text" at bounding box center [301, 435] width 518 height 26
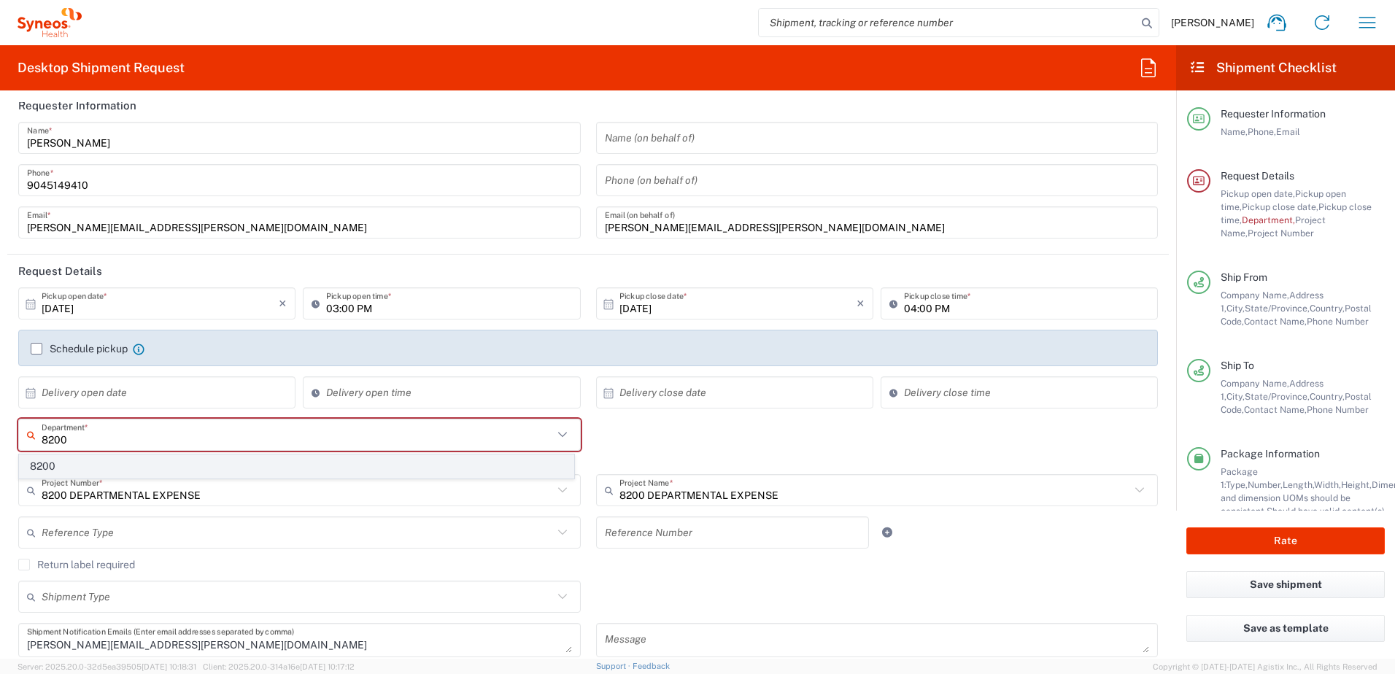
type input "8200"
click at [88, 467] on span "8200" at bounding box center [297, 466] width 554 height 23
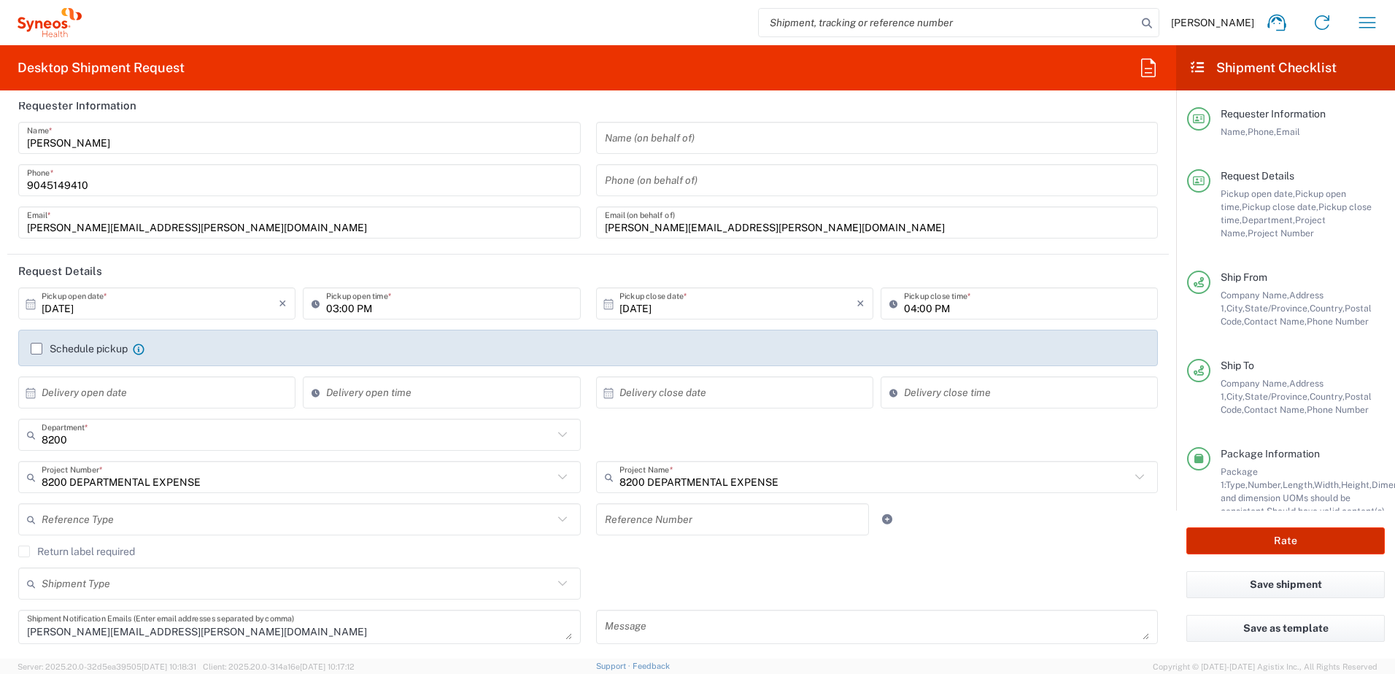
click at [1273, 539] on button "Rate" at bounding box center [1285, 541] width 198 height 27
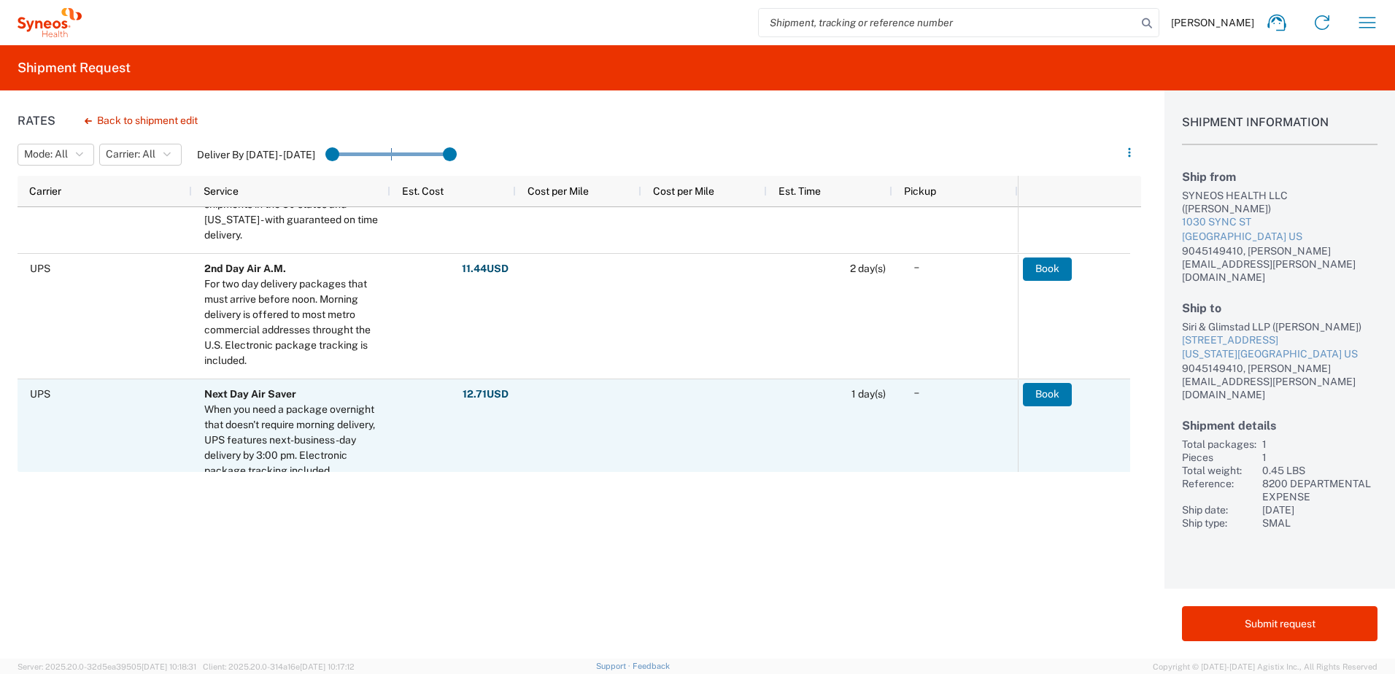
scroll to position [73, 0]
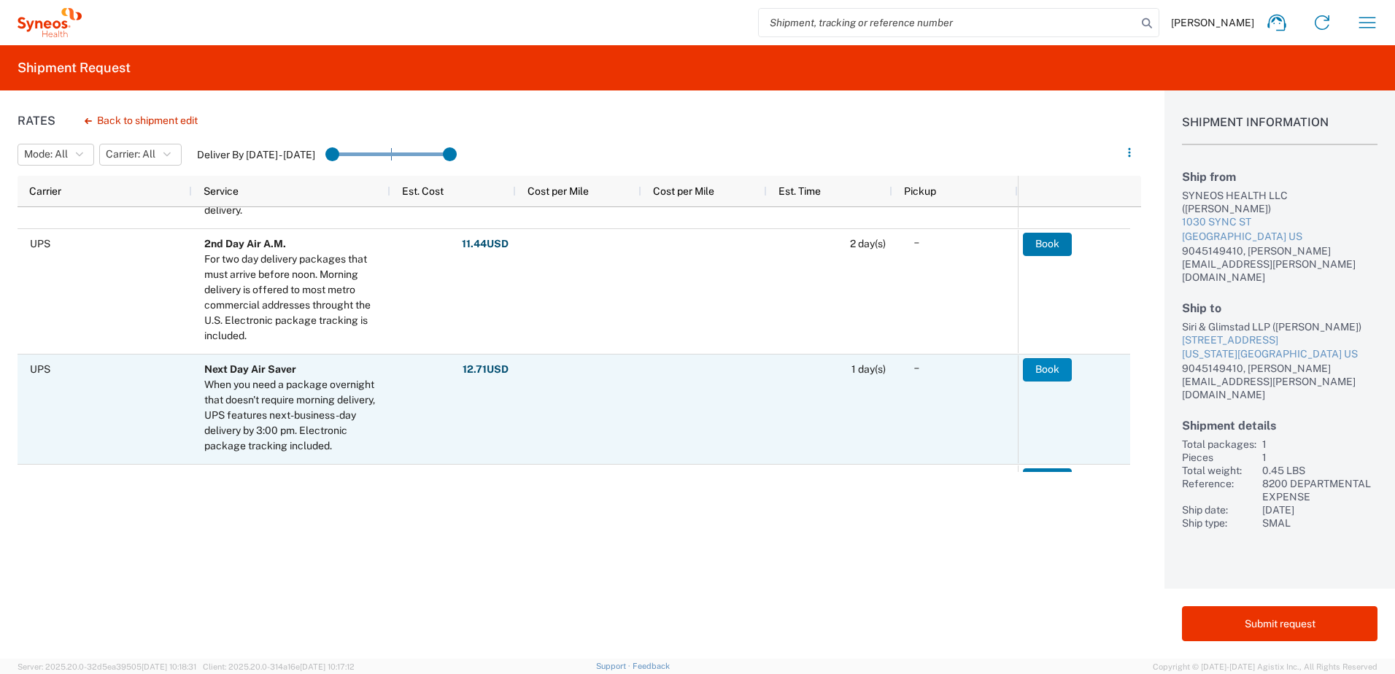
click at [1046, 366] on button "Book" at bounding box center [1047, 369] width 49 height 23
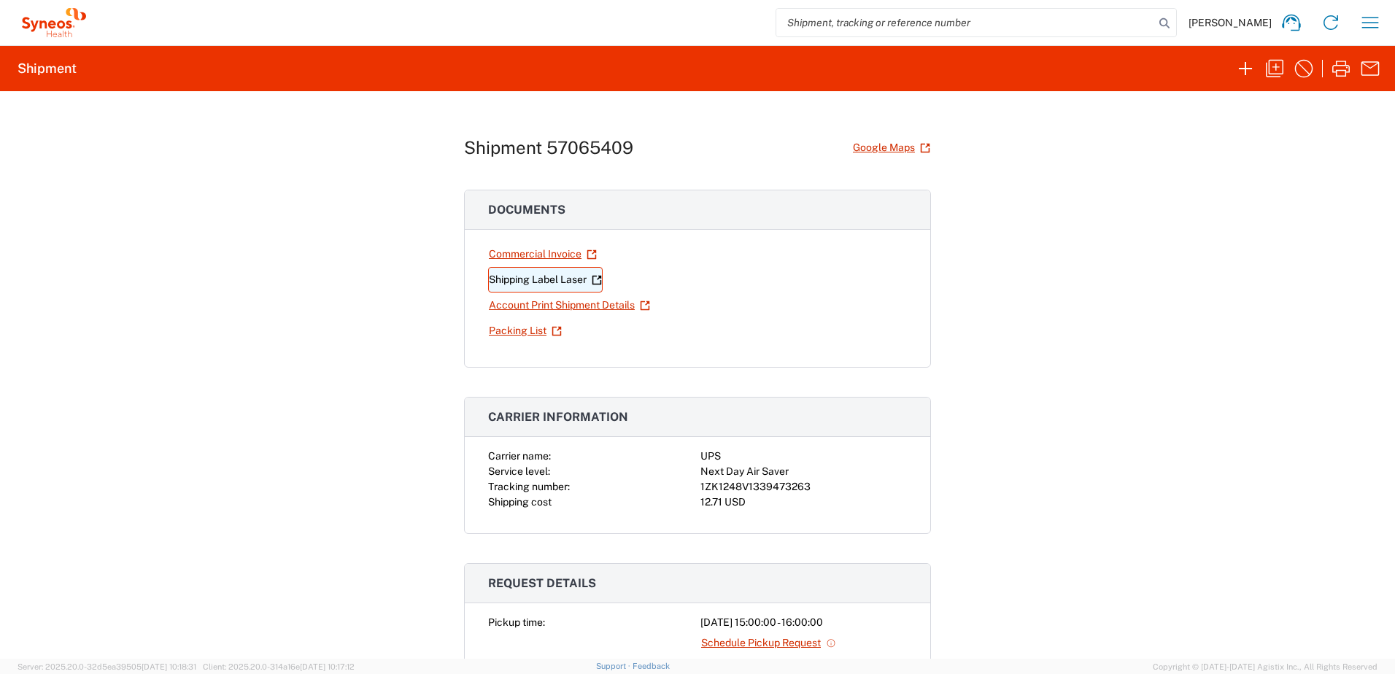
click at [519, 280] on link "Shipping Label Laser" at bounding box center [545, 280] width 115 height 26
